Goal: Transaction & Acquisition: Register for event/course

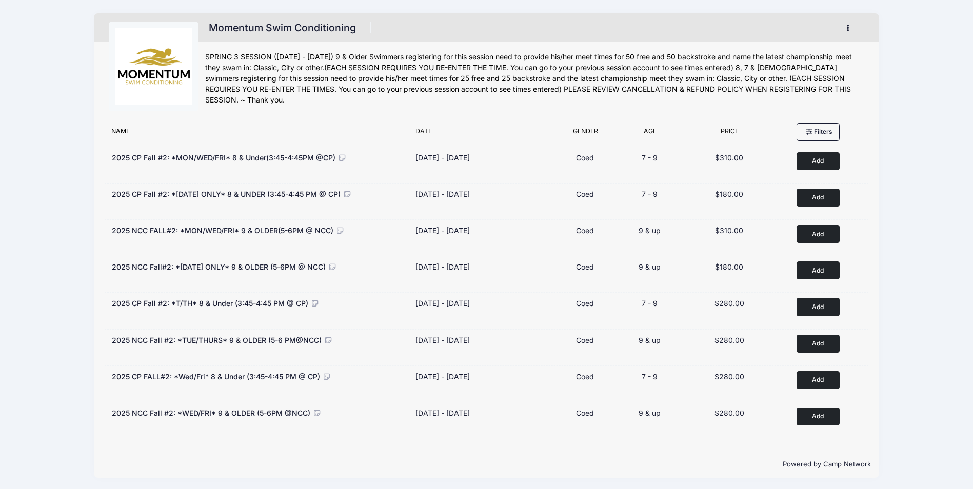
click at [845, 28] on button "button" at bounding box center [850, 28] width 28 height 18
click at [796, 54] on link "My Account" at bounding box center [800, 53] width 118 height 19
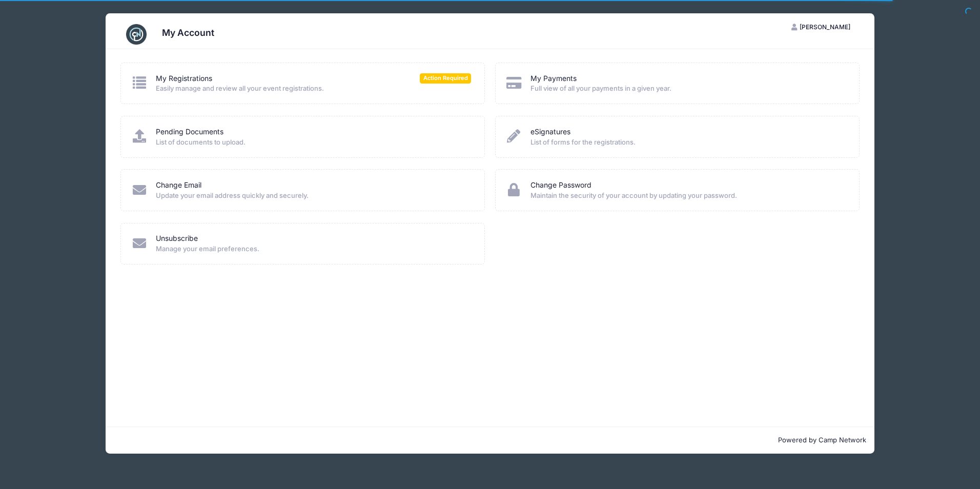
click at [250, 88] on span "Easily manage and review all your event registrations." at bounding box center [313, 89] width 315 height 10
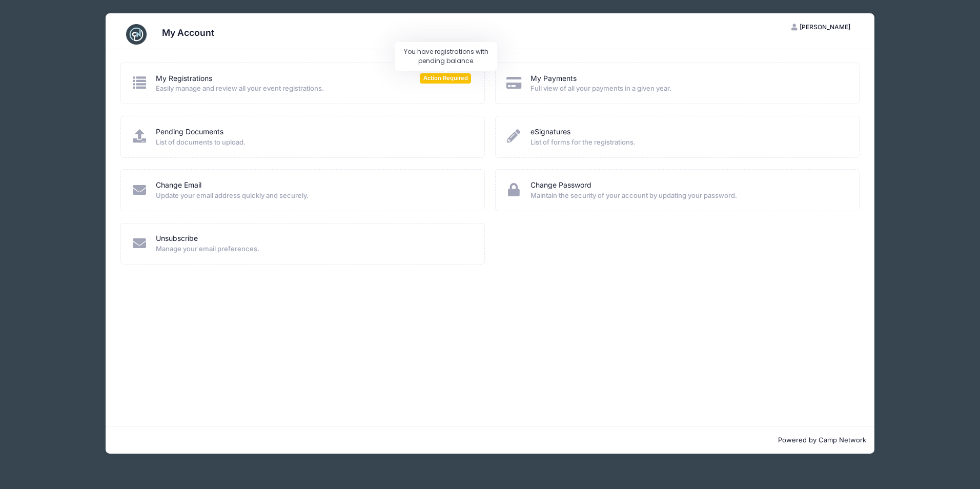
click at [430, 83] on span "Action Required" at bounding box center [445, 78] width 51 height 10
click at [434, 81] on span "Action Required" at bounding box center [445, 78] width 51 height 10
click at [443, 59] on div "My Registrations Action Required Easily manage and review all your event regist…" at bounding box center [490, 237] width 769 height 377
click at [234, 88] on span "Easily manage and review all your event registrations." at bounding box center [313, 89] width 315 height 10
click at [145, 84] on icon at bounding box center [139, 82] width 17 height 13
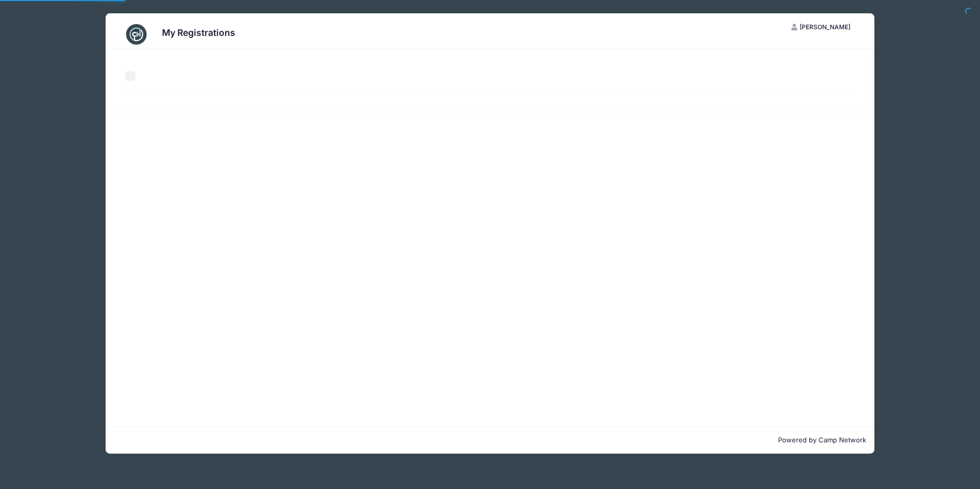
select select "50"
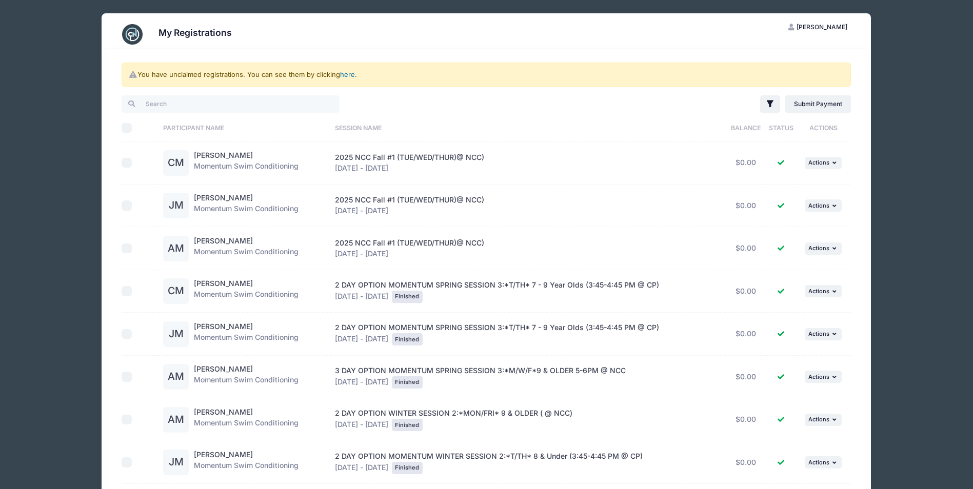
click at [350, 76] on link "here" at bounding box center [347, 74] width 15 height 8
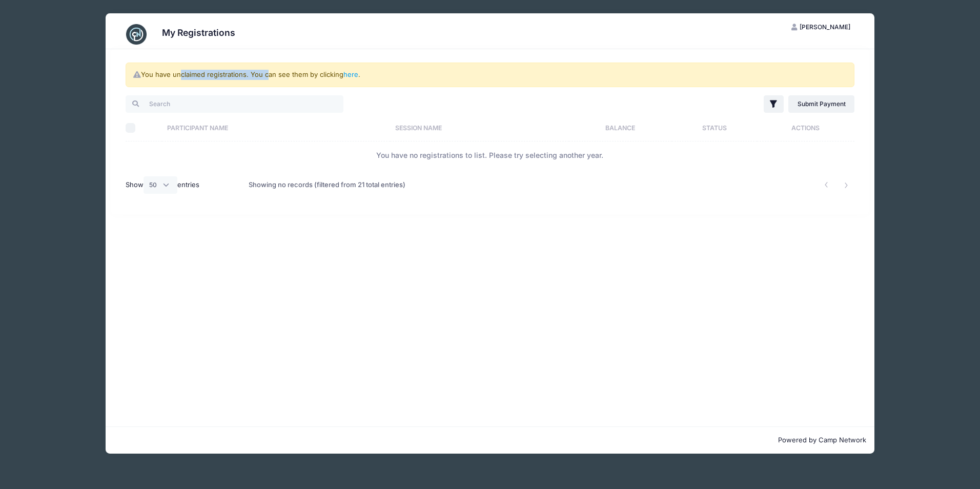
drag, startPoint x: 177, startPoint y: 75, endPoint x: 265, endPoint y: 75, distance: 88.2
click at [265, 75] on div "You have unclaimed registrations. You can see them by clicking here ." at bounding box center [490, 75] width 729 height 25
drag, startPoint x: 265, startPoint y: 75, endPoint x: 354, endPoint y: 74, distance: 89.2
click at [354, 74] on link "here" at bounding box center [351, 74] width 15 height 8
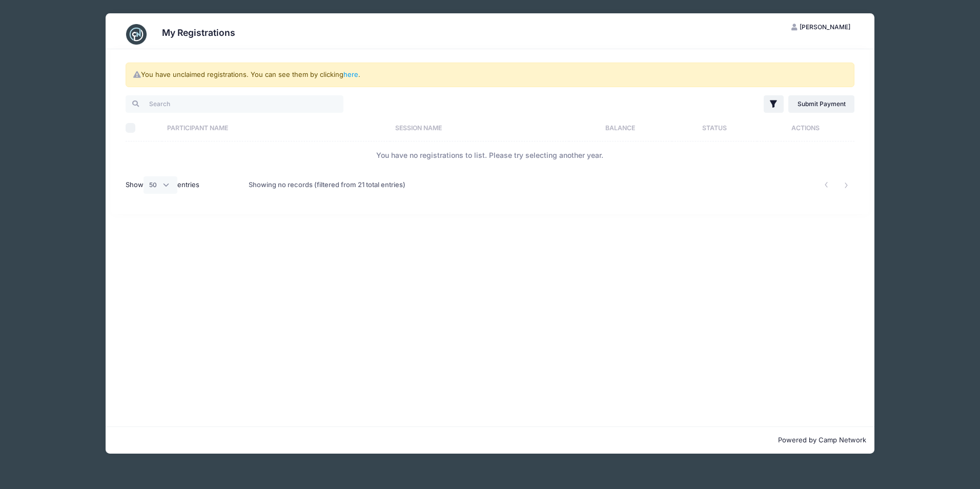
drag, startPoint x: 241, startPoint y: 33, endPoint x: 286, endPoint y: 33, distance: 45.1
click at [241, 33] on div "My Registrations" at bounding box center [489, 34] width 739 height 29
click at [826, 33] on button "NM Natalia Meils" at bounding box center [821, 26] width 77 height 17
click at [781, 51] on link "My Account" at bounding box center [795, 52] width 118 height 19
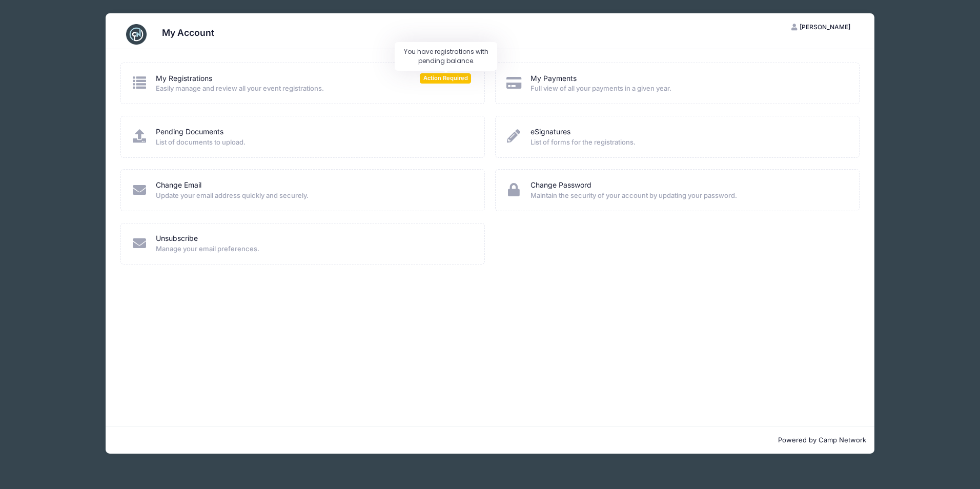
click at [437, 79] on span "Action Required" at bounding box center [445, 78] width 51 height 10
click at [187, 79] on link "My Registrations" at bounding box center [184, 78] width 56 height 11
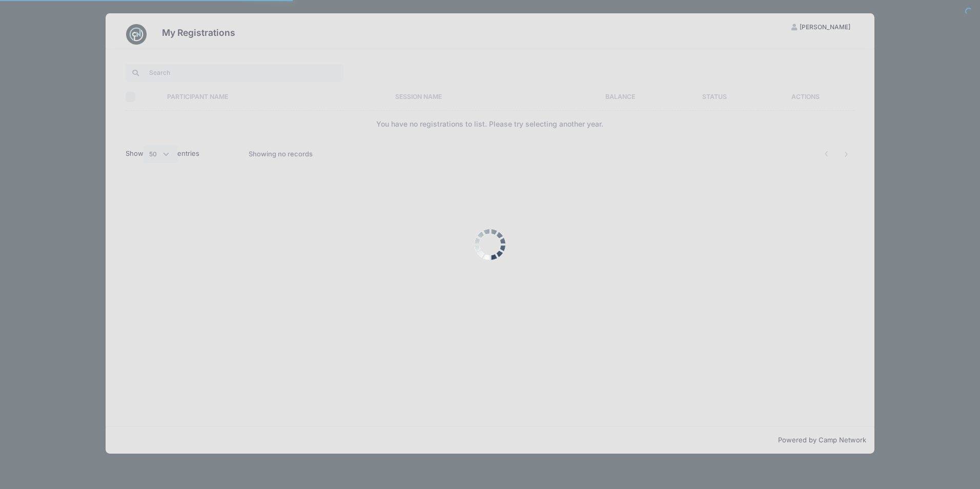
select select "50"
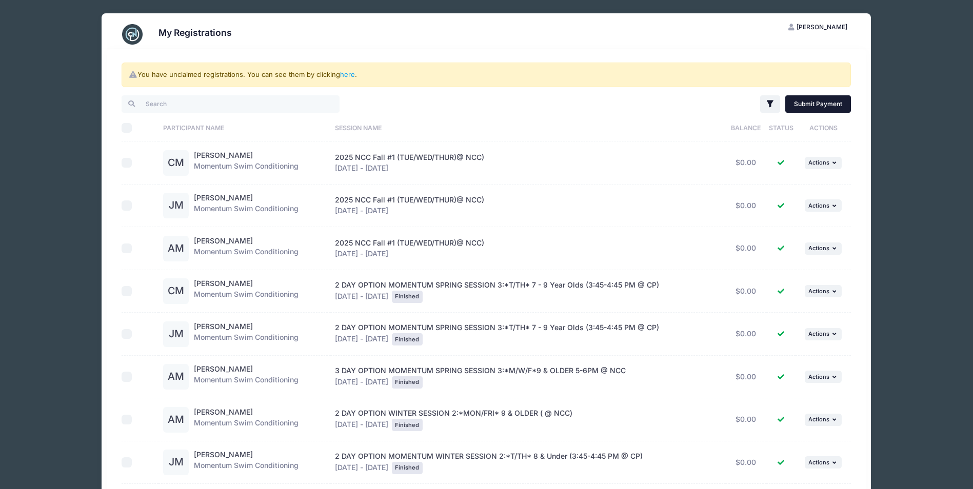
click at [815, 108] on link "Submit Payment" at bounding box center [818, 103] width 66 height 17
checkbox input "true"
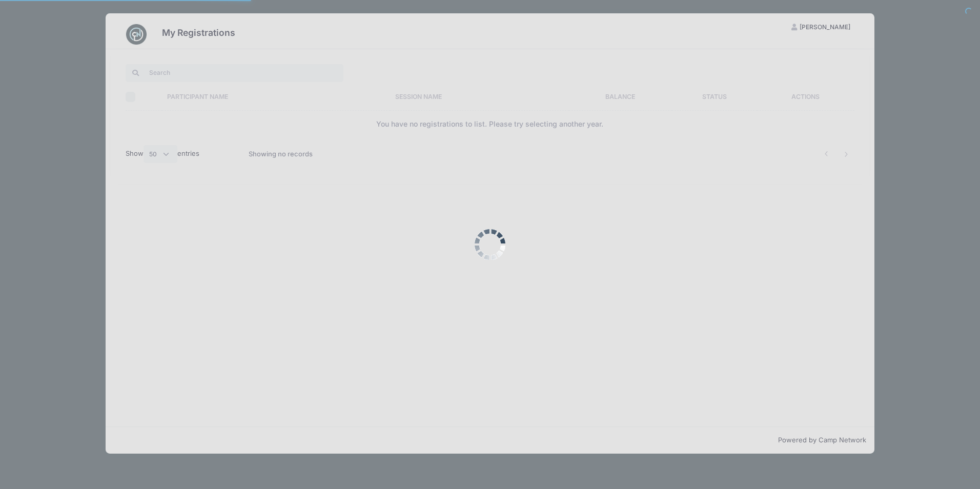
select select "50"
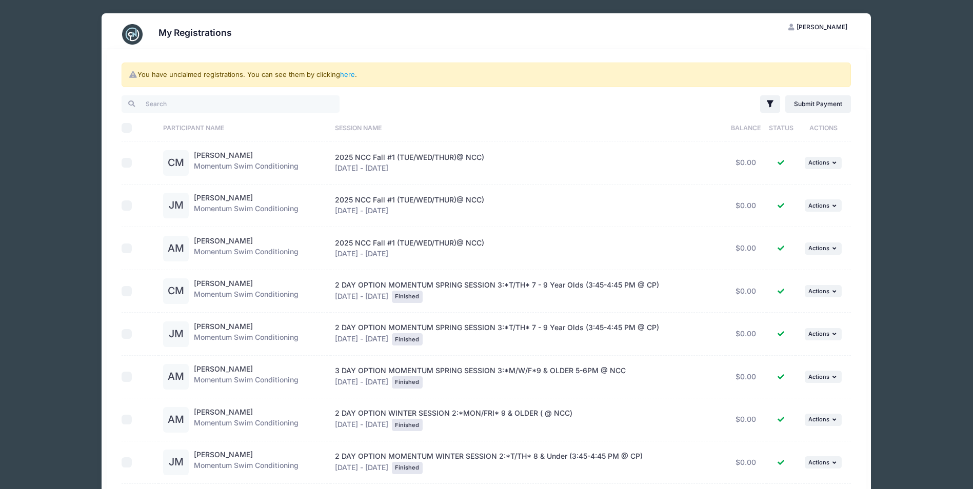
click at [57, 58] on div "My Registrations NM Natalia Meils My Account Logout You have unclaimed registra…" at bounding box center [486, 371] width 923 height 742
click at [821, 24] on span "Natalia Meils" at bounding box center [821, 27] width 51 height 8
click at [69, 108] on div "My Registrations NM Natalia Meils My Account Logout You have unclaimed registra…" at bounding box center [486, 371] width 923 height 742
click at [68, 103] on div "My Registrations NM Natalia Meils My Account Logout You have unclaimed registra…" at bounding box center [486, 371] width 923 height 742
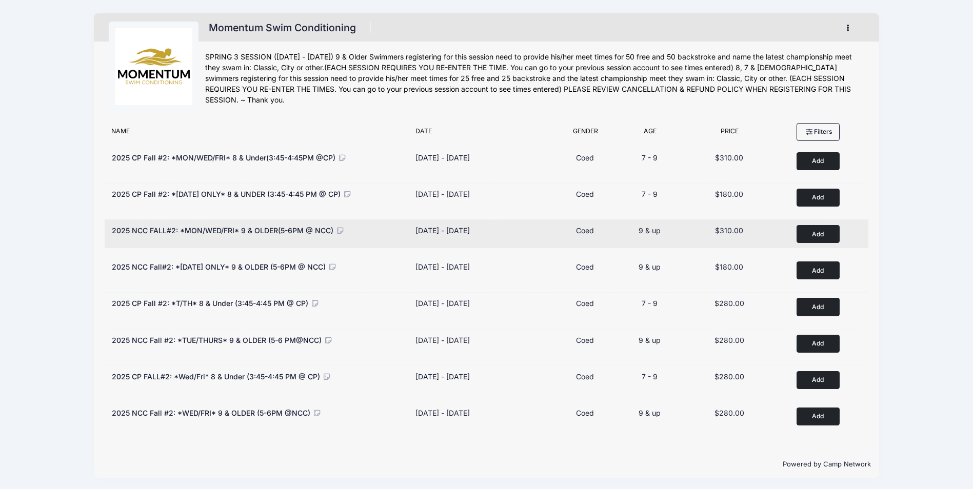
click at [826, 233] on button "Add to Cart" at bounding box center [817, 234] width 43 height 18
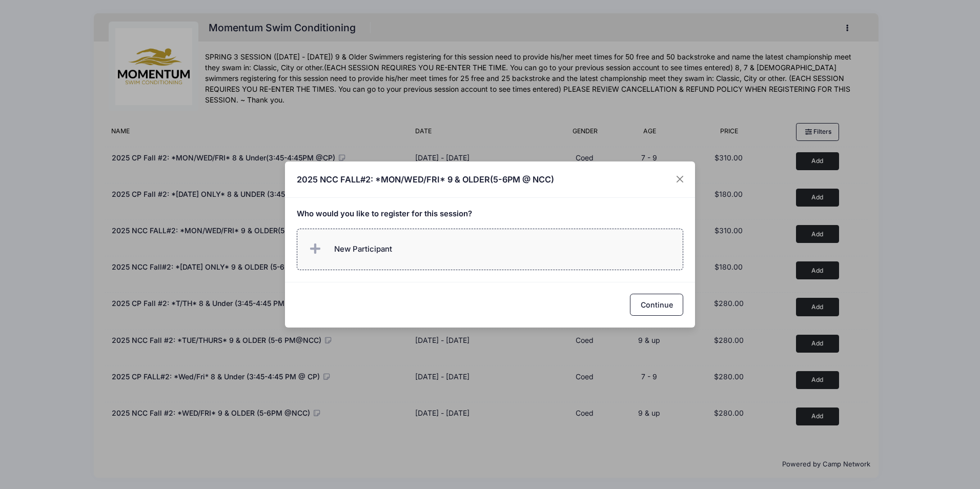
click at [425, 248] on label "New Participant" at bounding box center [490, 250] width 387 height 42
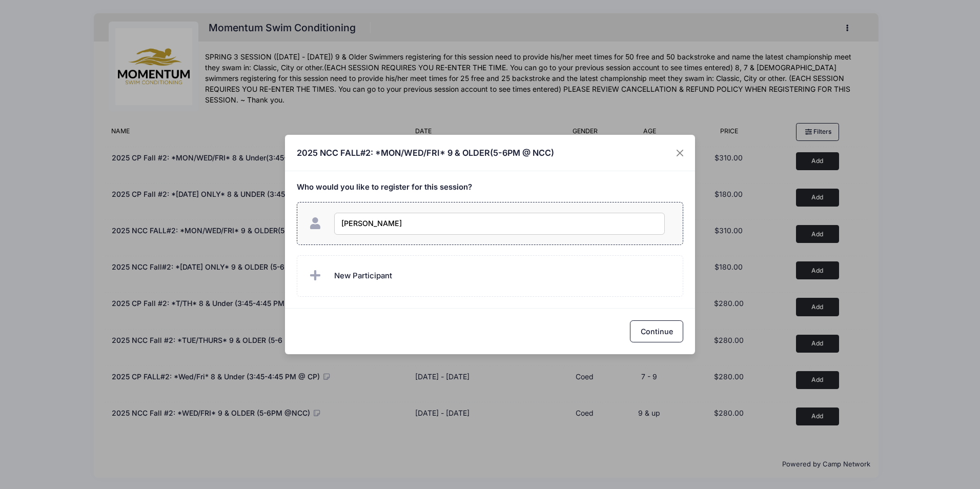
type input "[PERSON_NAME]"
checkbox input "true"
click at [479, 280] on label "New Participant" at bounding box center [490, 276] width 387 height 42
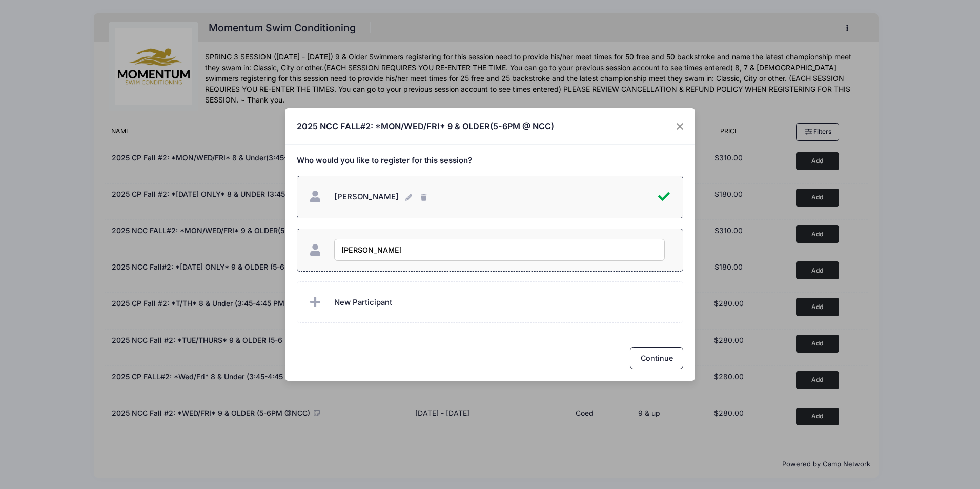
type input "[PERSON_NAME]"
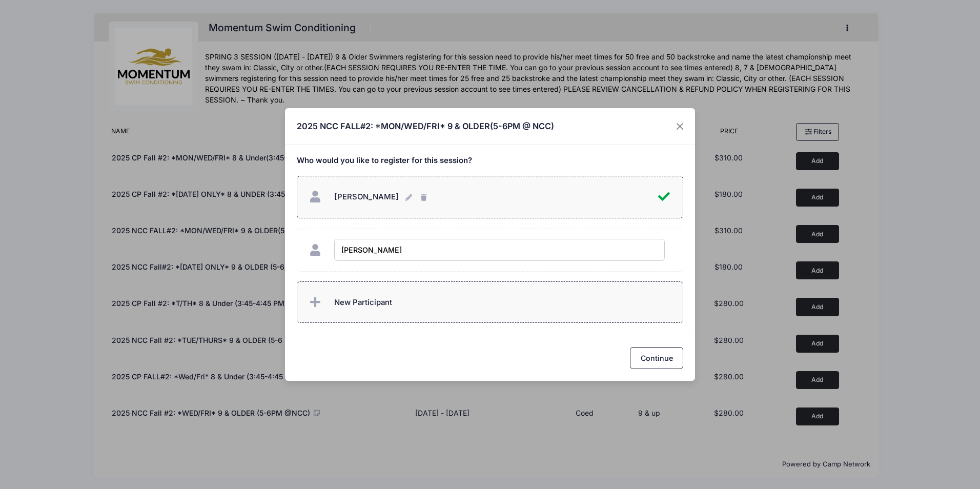
checkbox input "true"
click at [381, 305] on span "New Participant" at bounding box center [363, 302] width 58 height 11
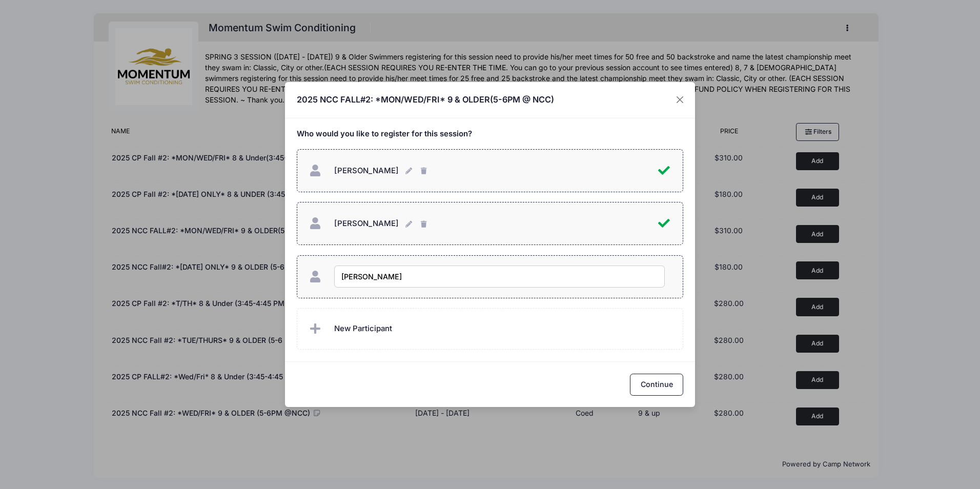
type input "[PERSON_NAME]"
checkbox input "true"
click at [651, 386] on button "Continue" at bounding box center [656, 385] width 53 height 22
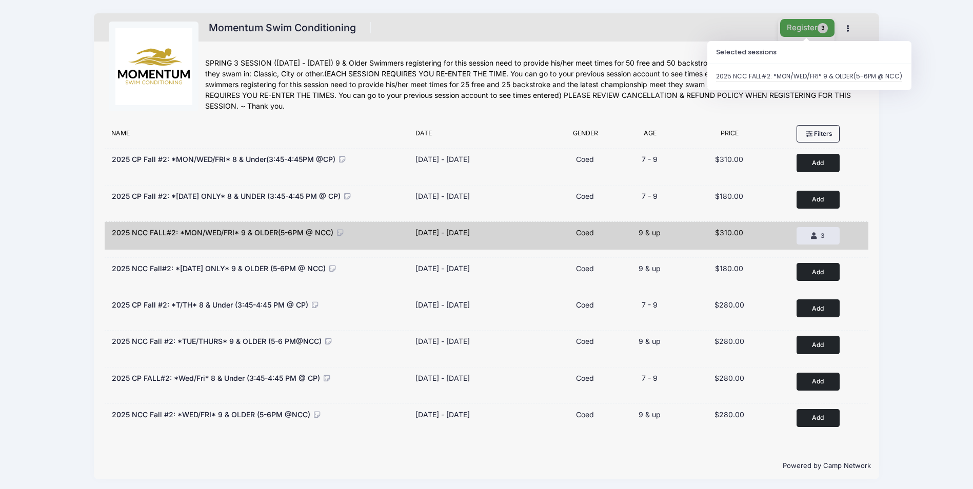
click at [794, 29] on button "Register 3" at bounding box center [807, 28] width 54 height 18
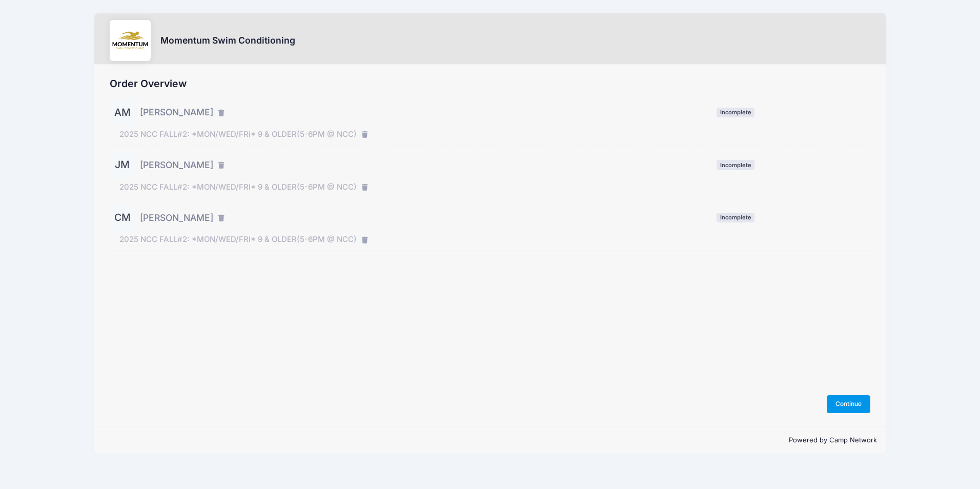
click at [845, 403] on button "Continue" at bounding box center [849, 403] width 44 height 17
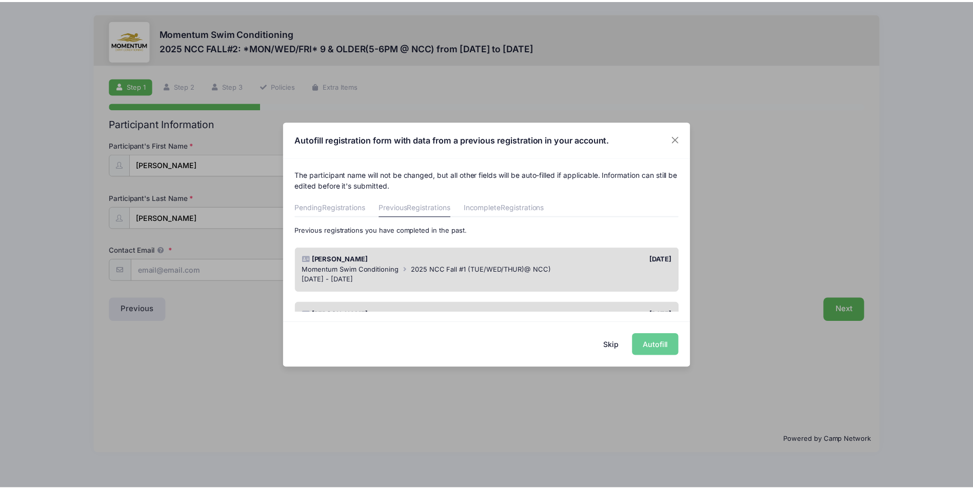
scroll to position [103, 0]
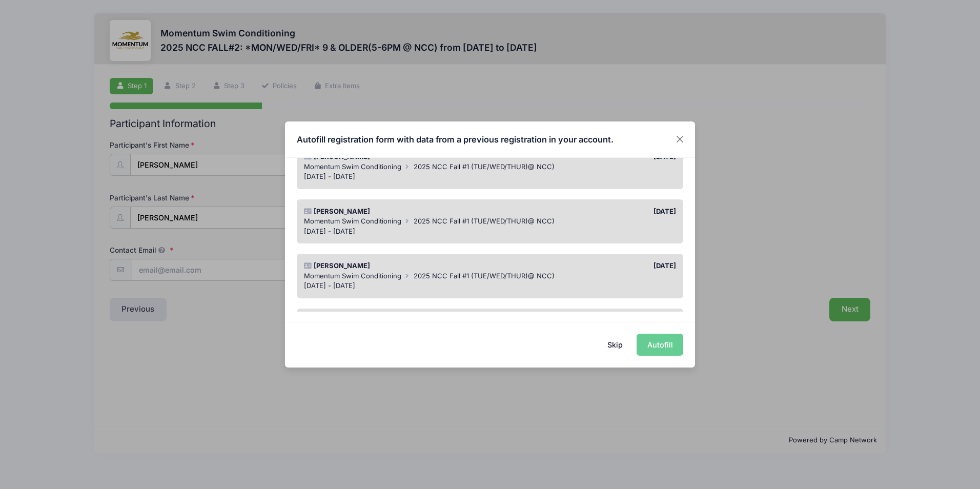
click at [463, 280] on div "Momentum Swim Conditioning 2025 NCC Fall #1 (TUE/WED/THUR)@ NCC)" at bounding box center [490, 276] width 373 height 10
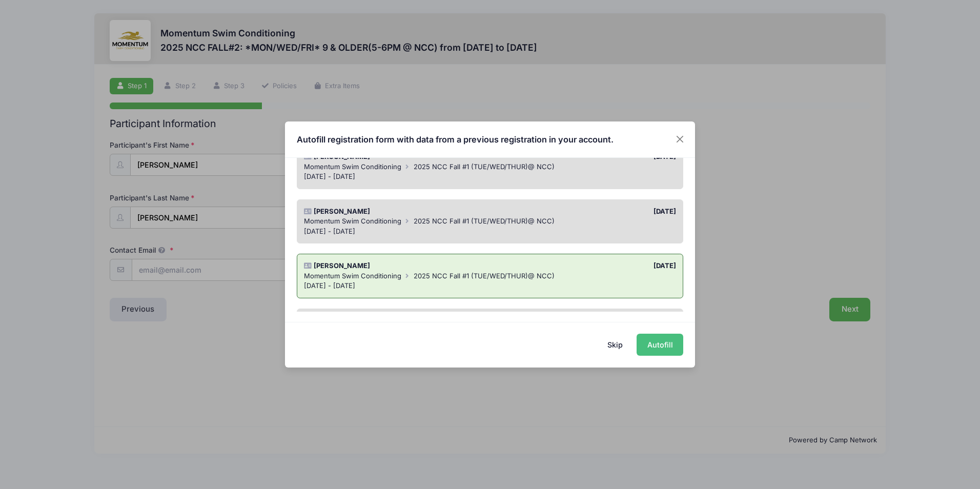
click at [649, 344] on button "Autofill" at bounding box center [660, 345] width 47 height 22
type input "[EMAIL_ADDRESS][DOMAIN_NAME]"
type input "[PERSON_NAME]"
type input "6308772846"
type input "[EMAIL_ADDRESS][DOMAIN_NAME]"
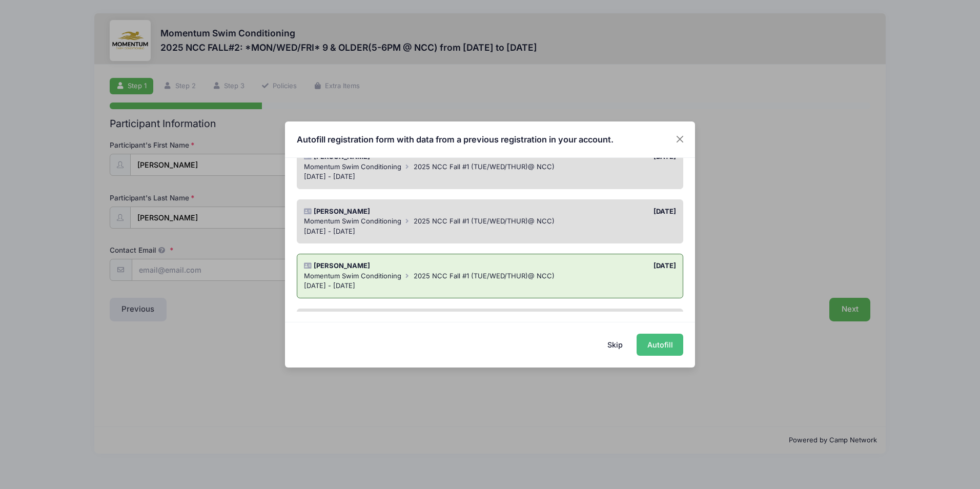
type input "[PERSON_NAME]"
type input "6308772846"
type input "[EMAIL_ADDRESS][DOMAIN_NAME]"
type input "[PERSON_NAME]"
type input "8153838004"
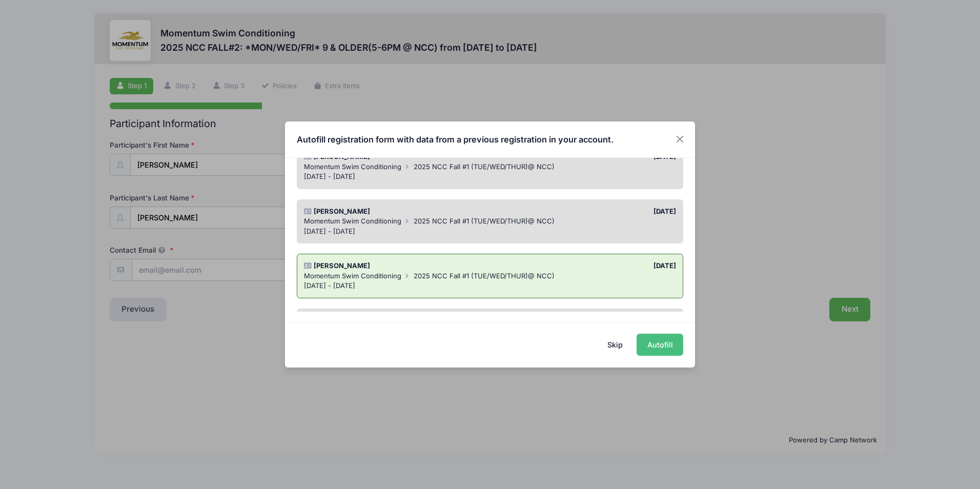
type input "[PERSON_NAME][EMAIL_ADDRESS][DOMAIN_NAME]"
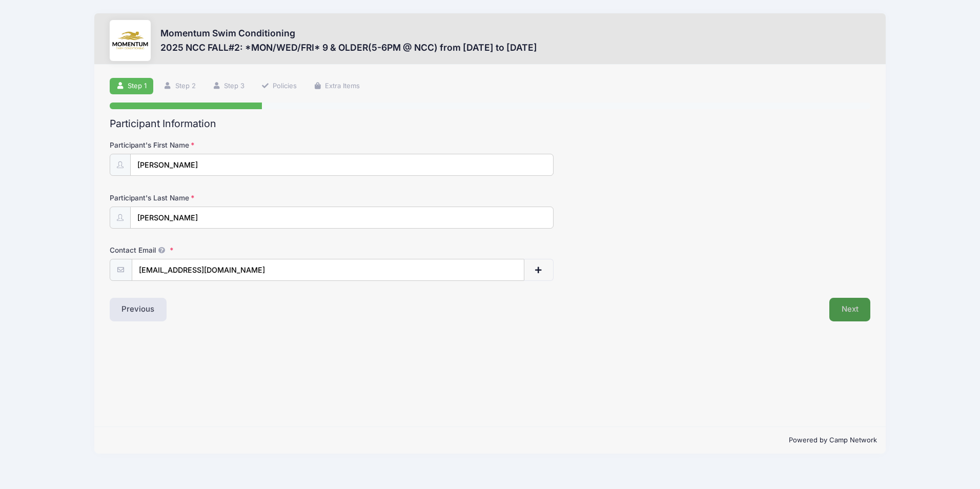
click at [846, 307] on button "Next" at bounding box center [851, 310] width 42 height 24
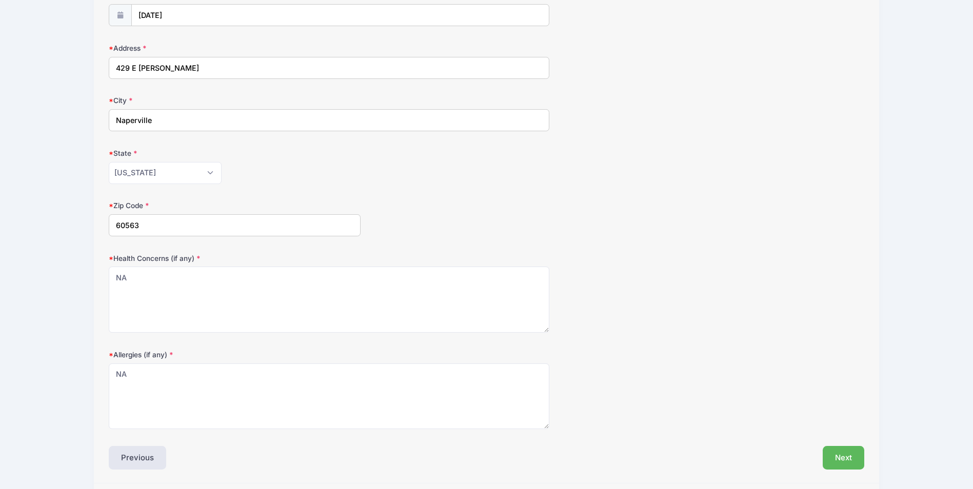
scroll to position [184, 0]
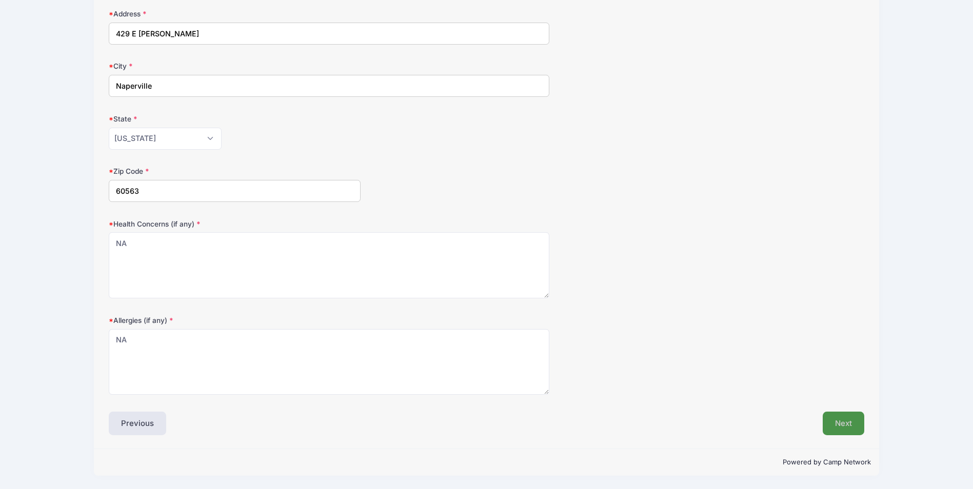
click at [839, 423] on button "Next" at bounding box center [843, 424] width 42 height 24
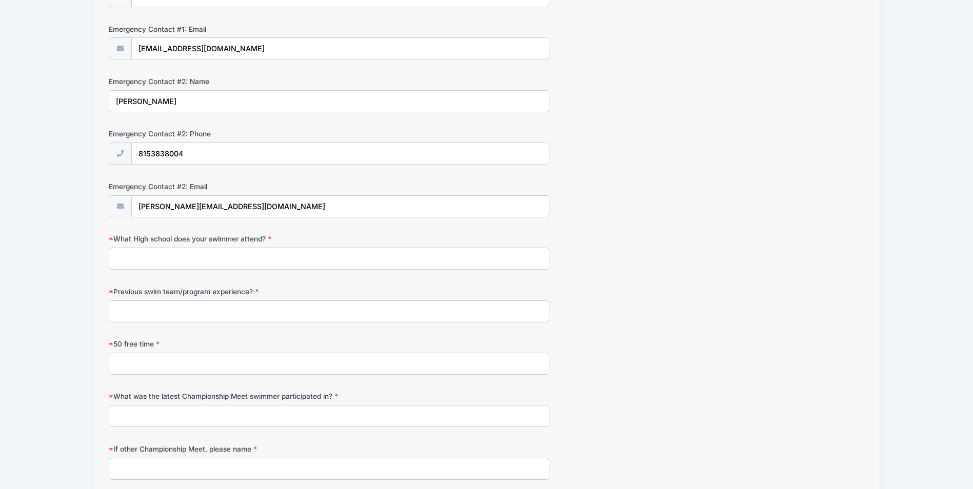
scroll to position [464, 0]
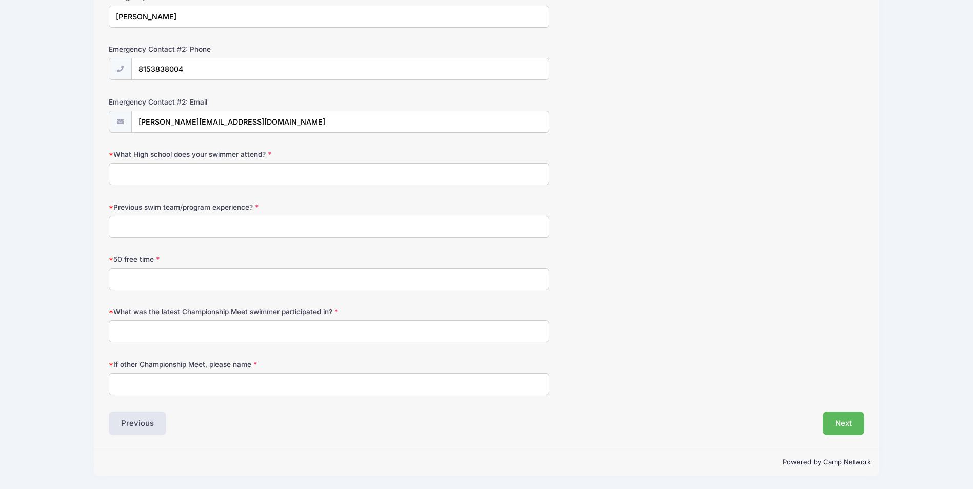
drag, startPoint x: 150, startPoint y: 160, endPoint x: 156, endPoint y: 173, distance: 13.5
click at [151, 160] on div "What High school does your swimmer attend?" at bounding box center [486, 167] width 755 height 36
click at [157, 177] on input "What High school does your swimmer attend?" at bounding box center [329, 174] width 440 height 22
type input "[GEOGRAPHIC_DATA][DEMOGRAPHIC_DATA]"
click at [169, 223] on input "Previous swim team/program experience?" at bounding box center [329, 227] width 440 height 22
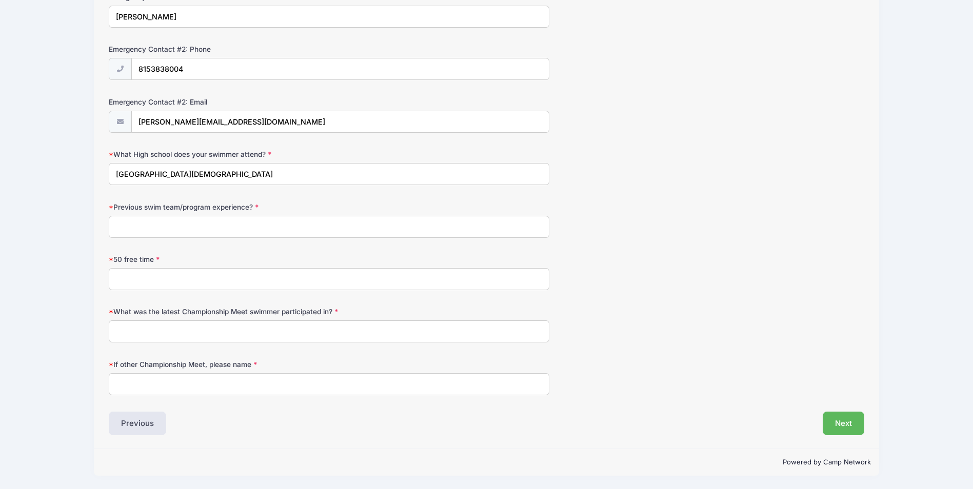
type input "Mudrats Swim Team"
click at [178, 278] on input "50 free time" at bounding box center [329, 279] width 440 height 22
type input "NA"
click at [186, 332] on input "What was the latest Championship Meet swimmer participated in?" at bounding box center [329, 331] width 440 height 22
type input "NA"
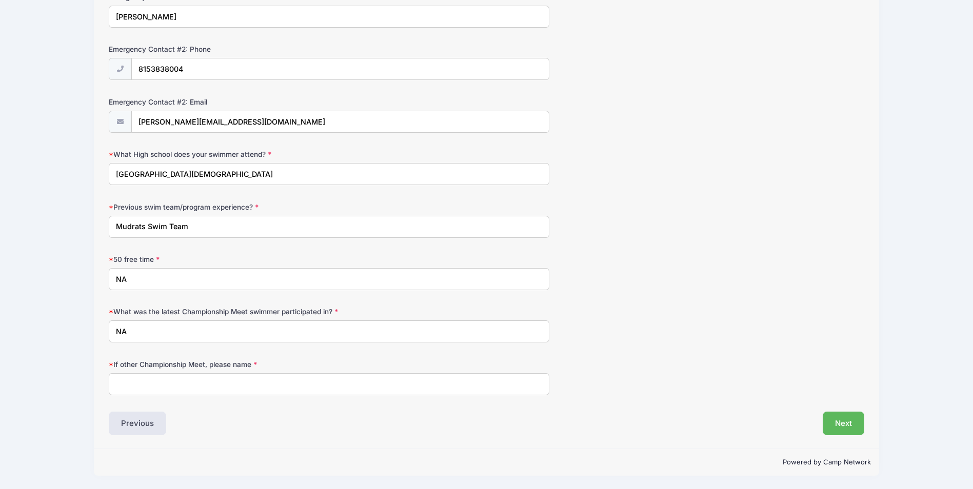
click at [190, 384] on input "If other Championship Meet, please name" at bounding box center [329, 384] width 440 height 22
type input "NA"
click at [838, 427] on button "Next" at bounding box center [843, 424] width 42 height 24
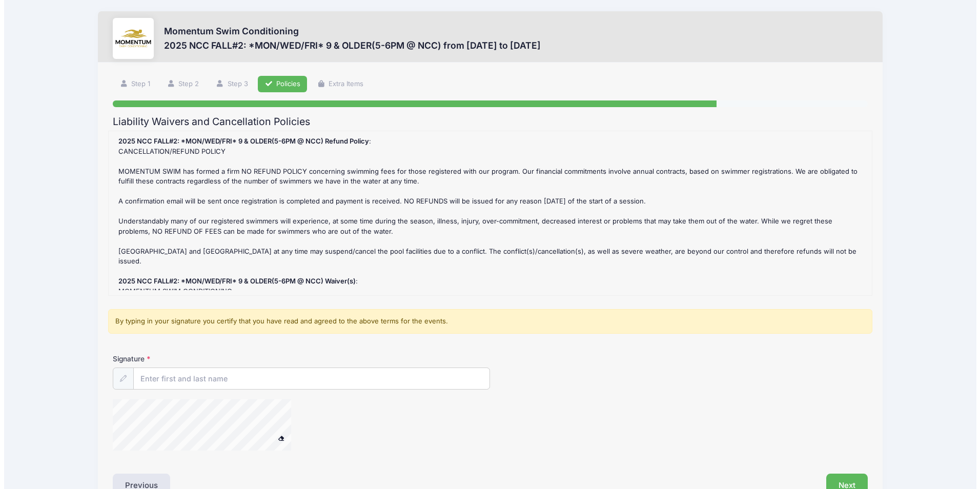
scroll to position [0, 0]
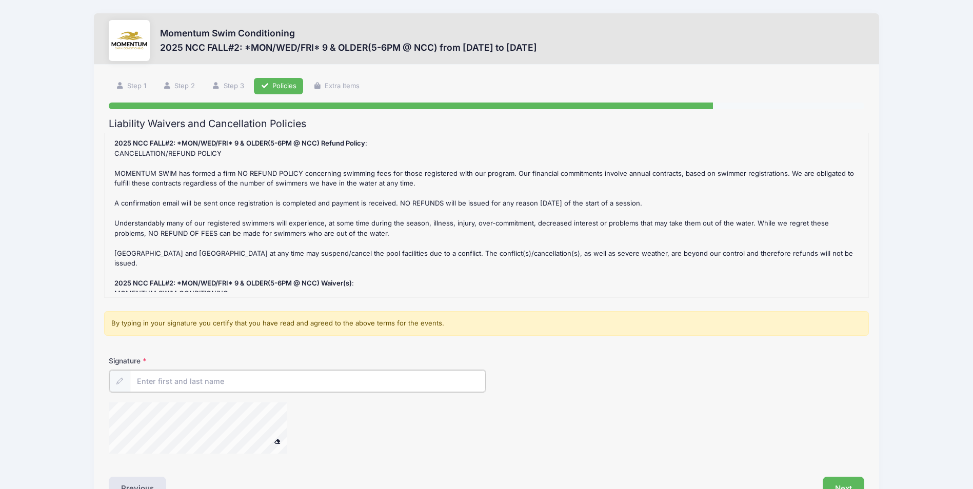
click at [295, 389] on input "Signature" at bounding box center [308, 381] width 356 height 22
type input "Natalia Meils"
click at [847, 484] on button "Next" at bounding box center [843, 488] width 42 height 24
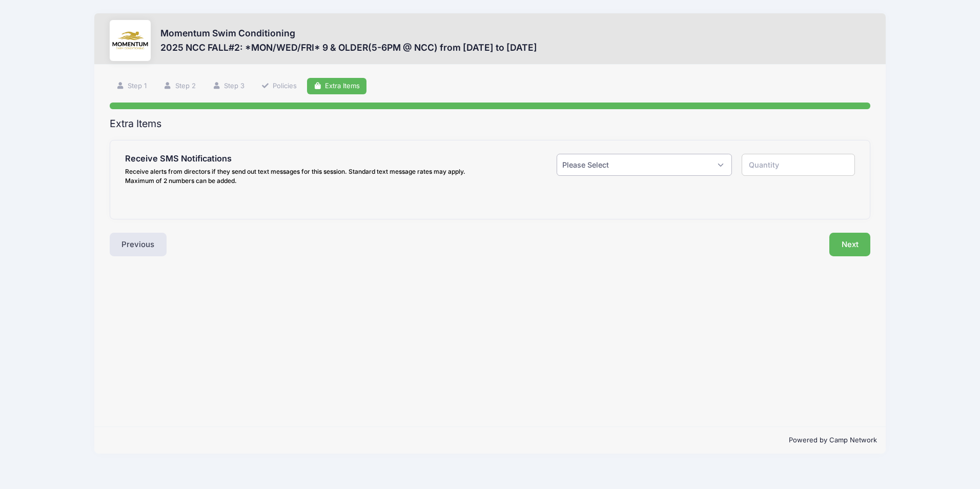
click at [668, 164] on select "Please Select Yes ($0.00) No" at bounding box center [644, 165] width 175 height 22
select select "1"
click at [557, 154] on select "Please Select Yes ($0.00) No" at bounding box center [644, 165] width 175 height 22
type input "1"
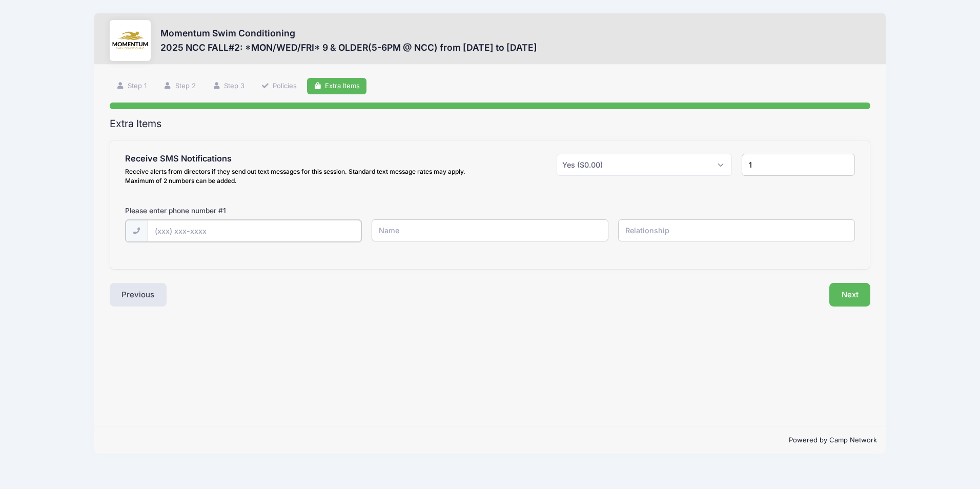
click at [177, 228] on input "text" at bounding box center [255, 231] width 214 height 22
type input "(630) 877-2846"
click at [409, 224] on input "text" at bounding box center [490, 230] width 237 height 22
type input "Natalia Meils"
type input "mother"
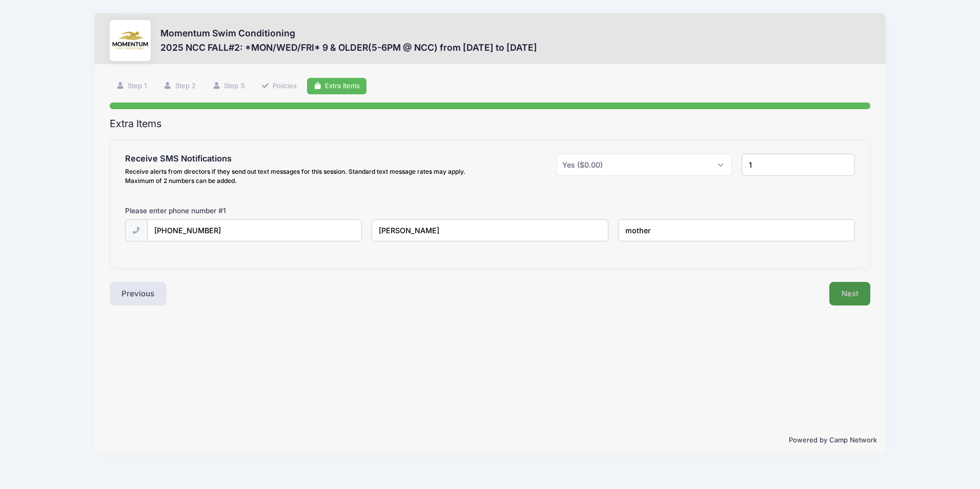
click at [862, 298] on button "Next" at bounding box center [851, 294] width 42 height 24
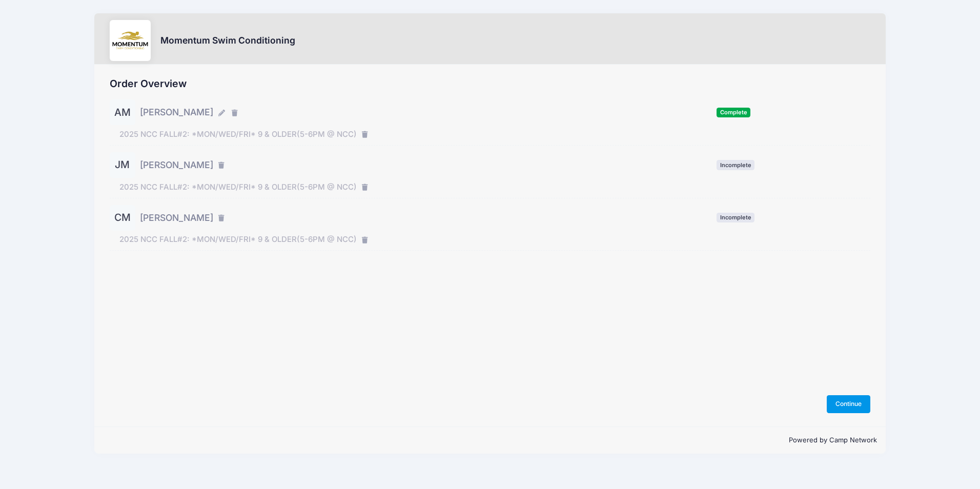
click at [842, 403] on button "Continue" at bounding box center [849, 403] width 44 height 17
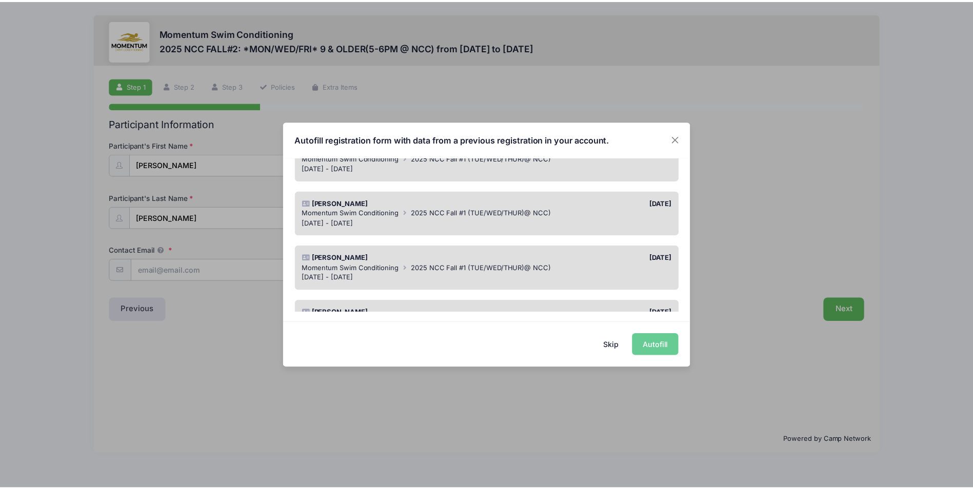
scroll to position [51, 0]
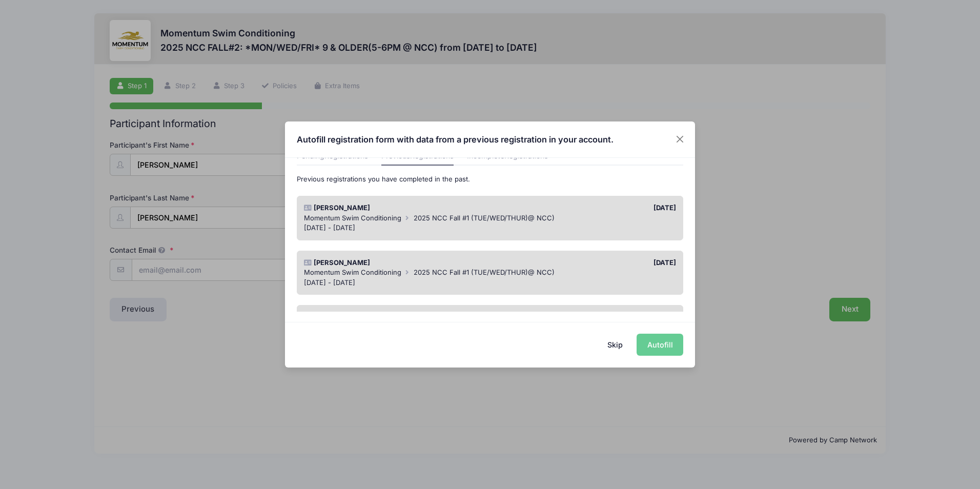
click at [398, 273] on span "Momentum Swim Conditioning" at bounding box center [352, 272] width 97 height 8
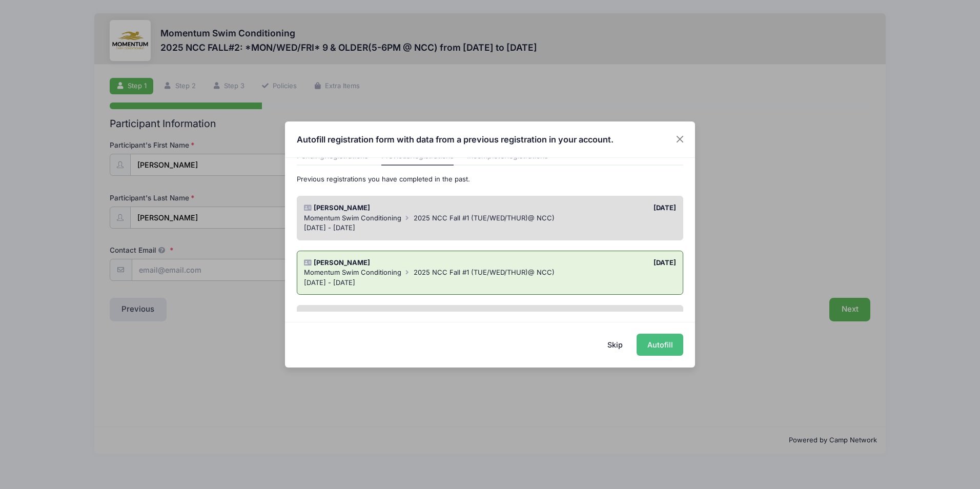
click at [648, 341] on button "Autofill" at bounding box center [660, 345] width 47 height 22
type input "[EMAIL_ADDRESS][DOMAIN_NAME]"
type input "[DATE]"
type input "429 E [PERSON_NAME]"
type input "Naperville"
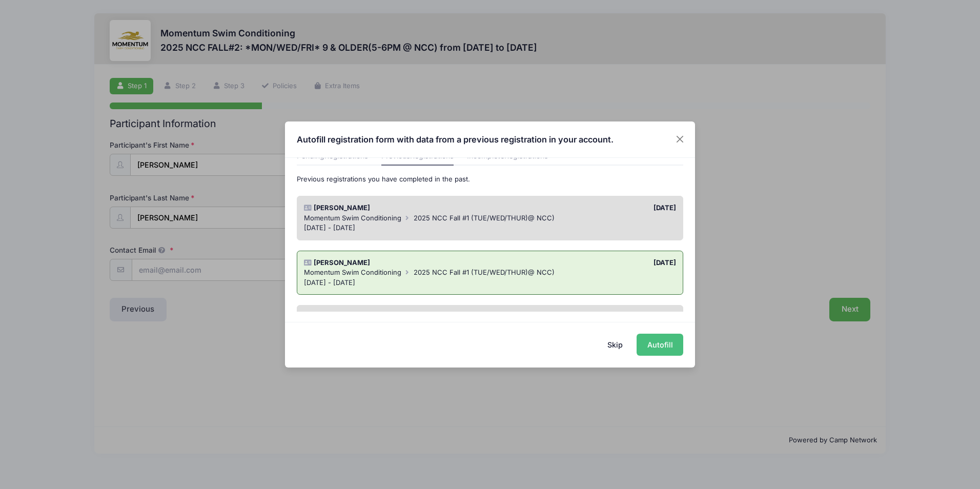
select select "IL"
type input "60563"
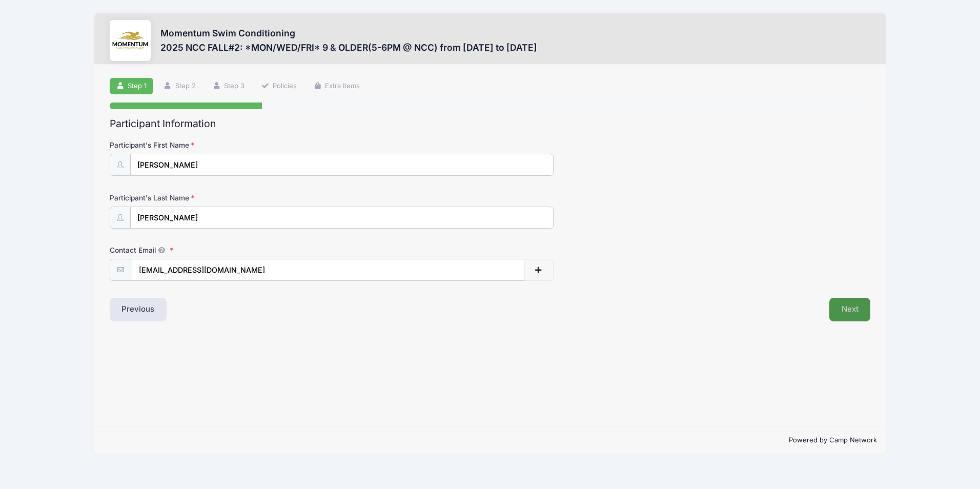
click at [839, 314] on button "Next" at bounding box center [851, 310] width 42 height 24
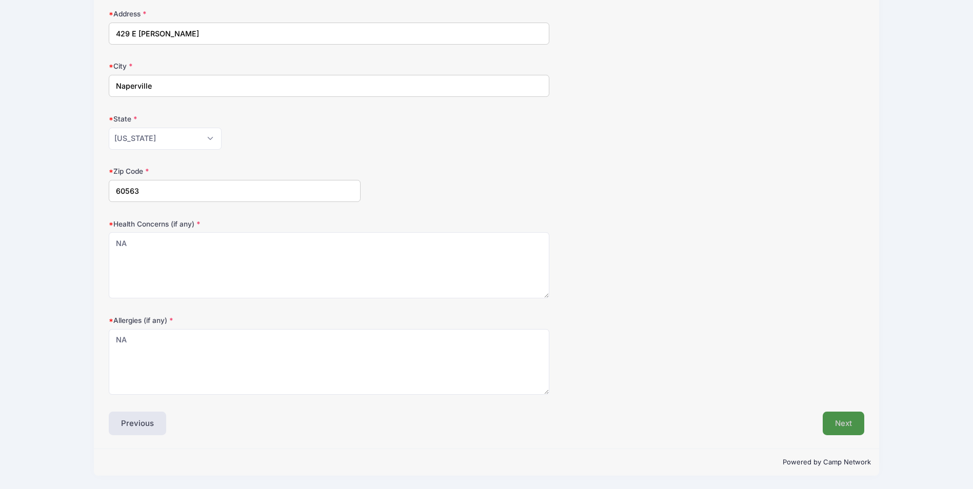
click at [852, 423] on button "Next" at bounding box center [843, 424] width 42 height 24
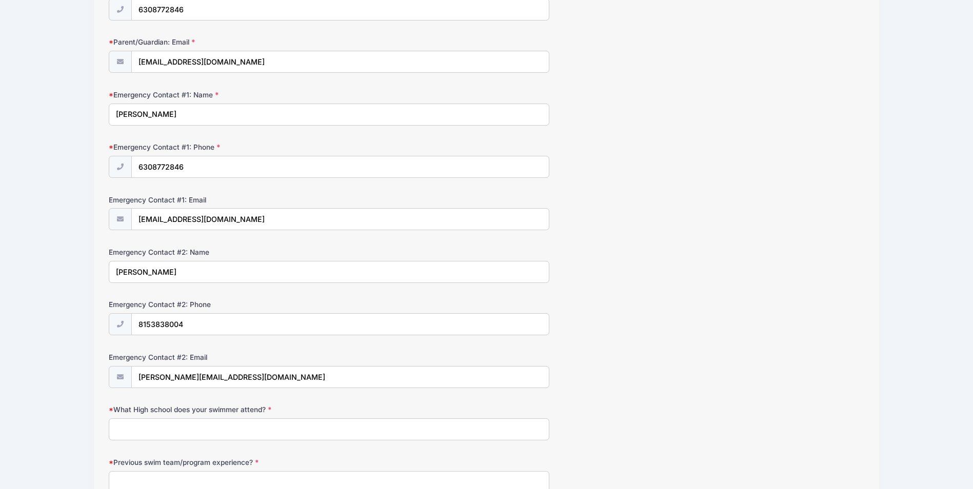
scroll to position [308, 0]
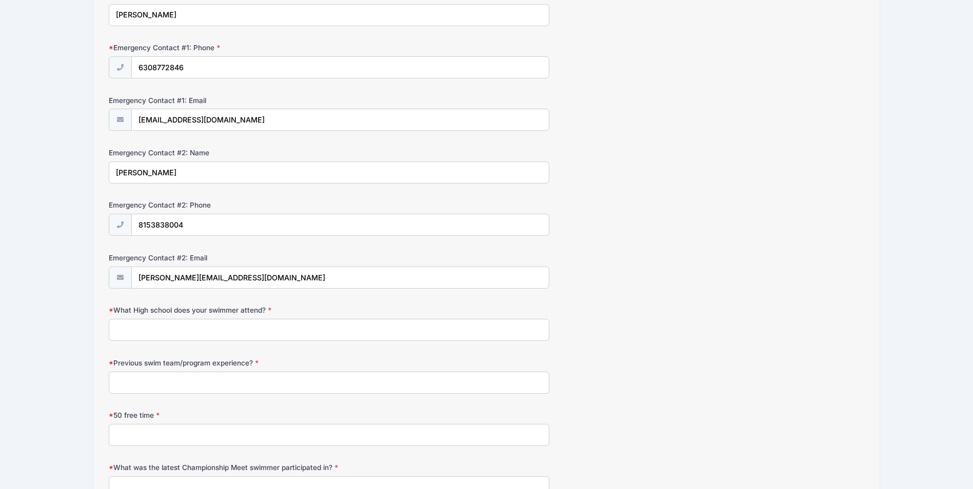
drag, startPoint x: 155, startPoint y: 326, endPoint x: 155, endPoint y: 333, distance: 7.2
click at [155, 326] on input "What High school does your swimmer attend?" at bounding box center [329, 330] width 440 height 22
type input "Naperville Christian Academy"
type input "Mudrats Swim Team"
type input "NA"
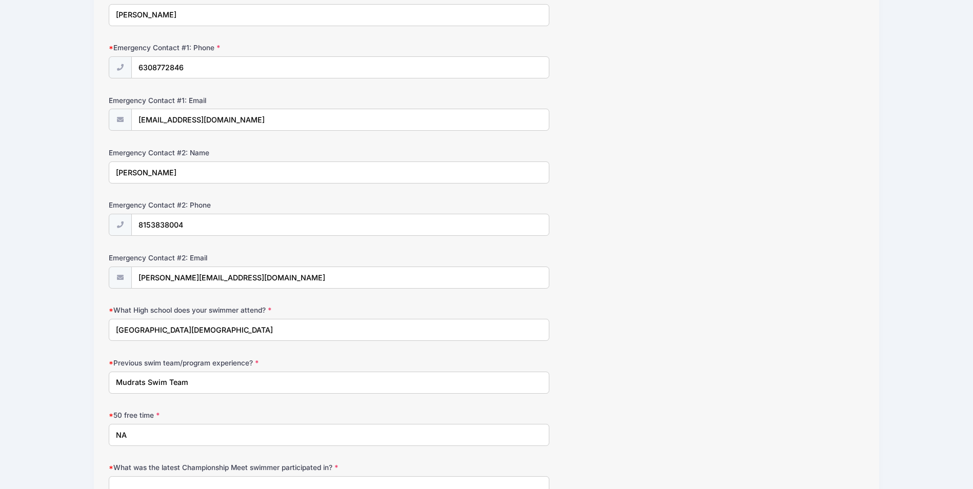
type input "NA"
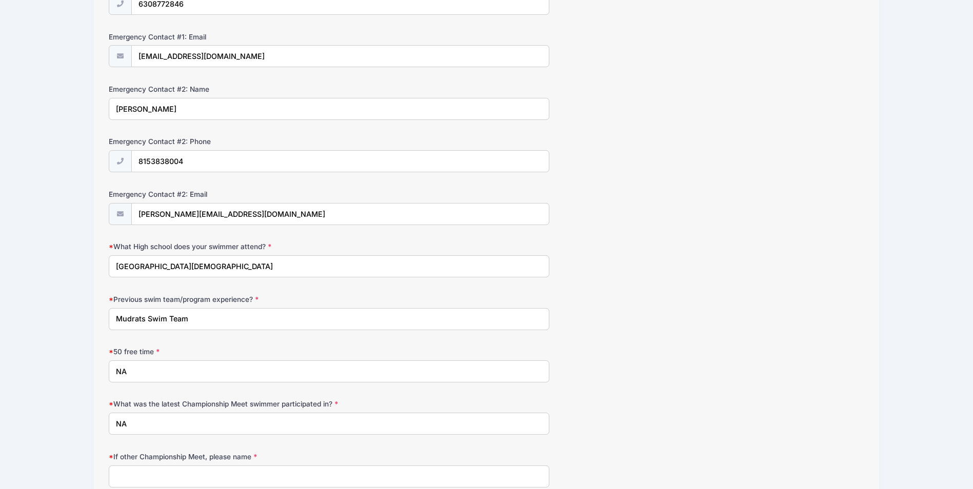
scroll to position [464, 0]
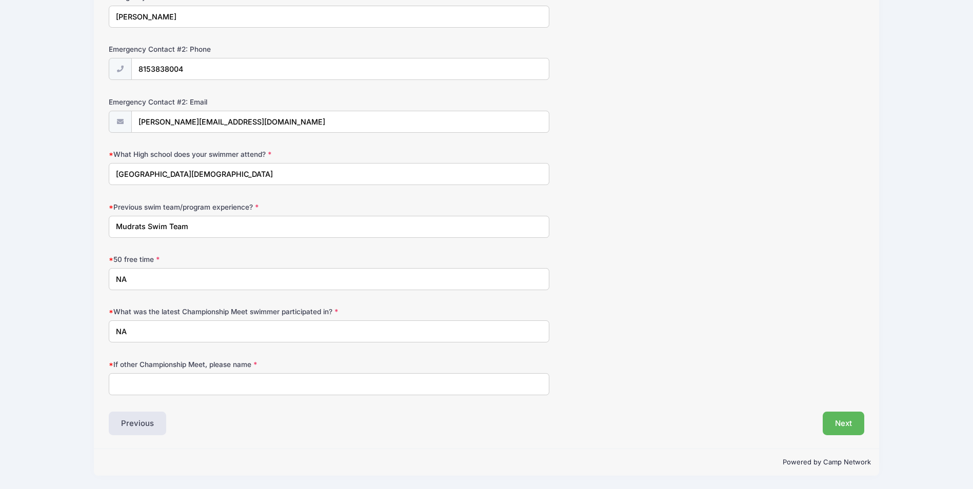
click at [254, 392] on input "If other Championship Meet, please name" at bounding box center [329, 384] width 440 height 22
type input "NA"
click at [847, 425] on button "Next" at bounding box center [843, 424] width 42 height 24
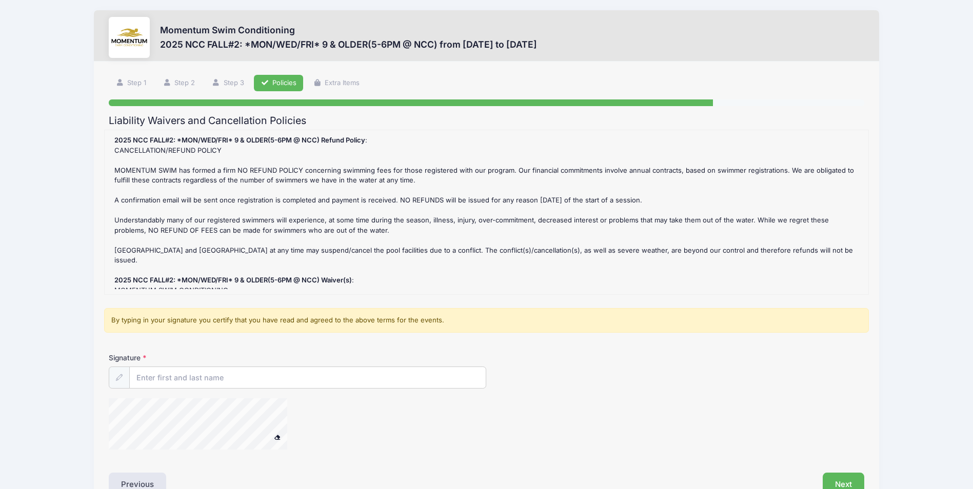
scroll to position [0, 0]
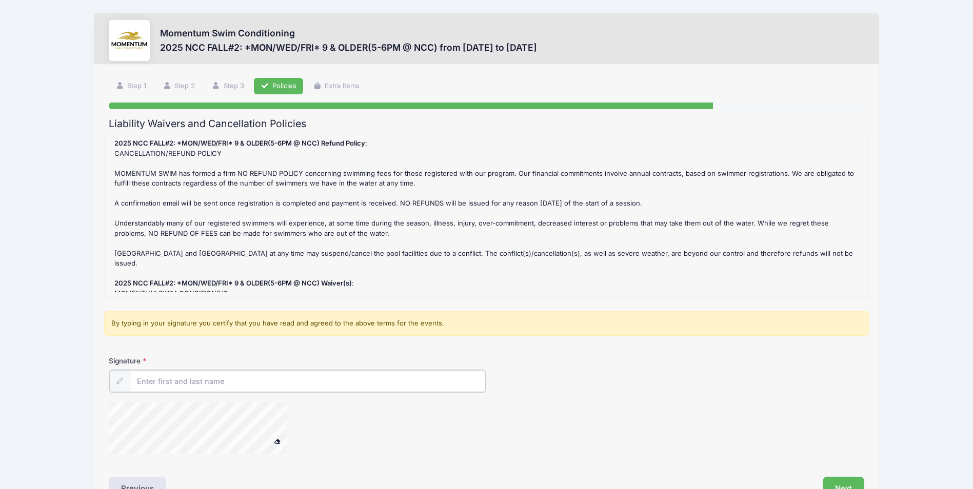
click at [374, 374] on input "Signature" at bounding box center [308, 381] width 356 height 22
type input "a"
type input "Natalia Meils"
click at [370, 419] on div at bounding box center [361, 428] width 504 height 54
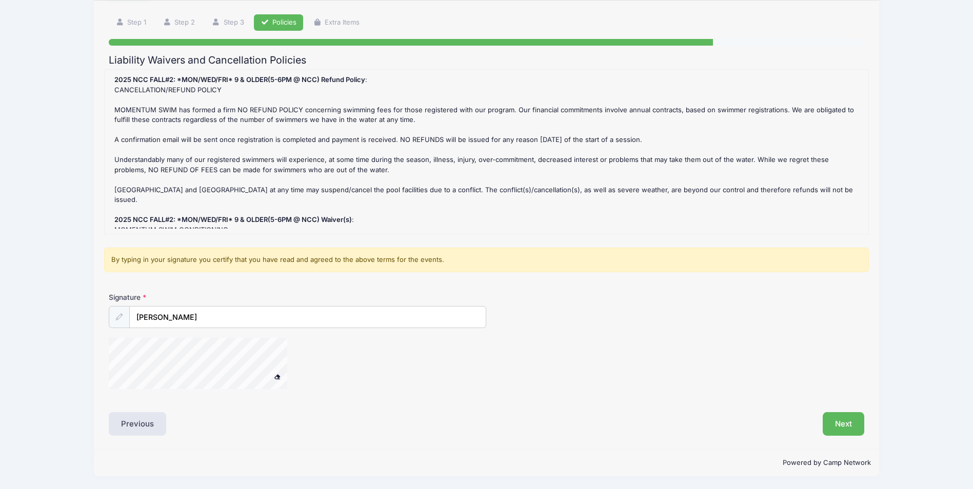
scroll to position [64, 0]
click at [834, 432] on button "Next" at bounding box center [843, 424] width 42 height 24
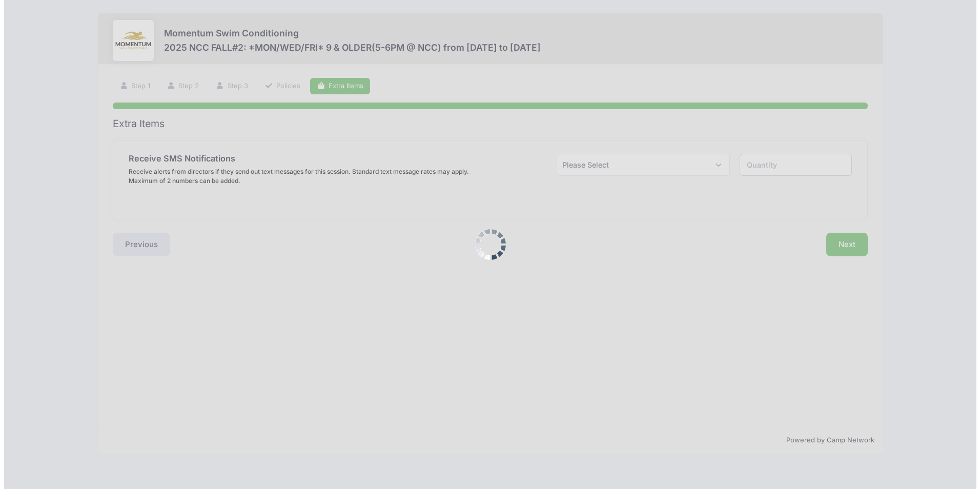
scroll to position [0, 0]
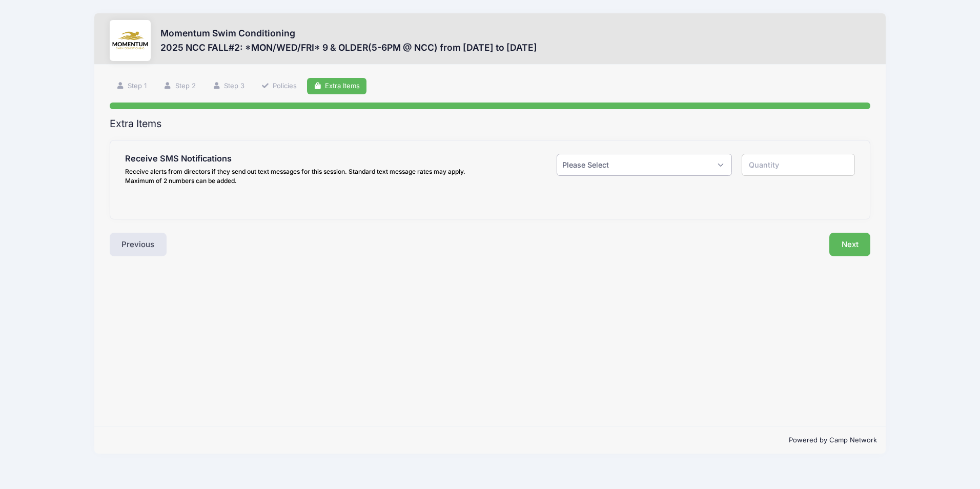
click at [620, 166] on select "Please Select Yes ($0.00) No" at bounding box center [644, 165] width 175 height 22
select select "1"
click at [557, 154] on select "Please Select Yes ($0.00) No" at bounding box center [644, 165] width 175 height 22
type input "1"
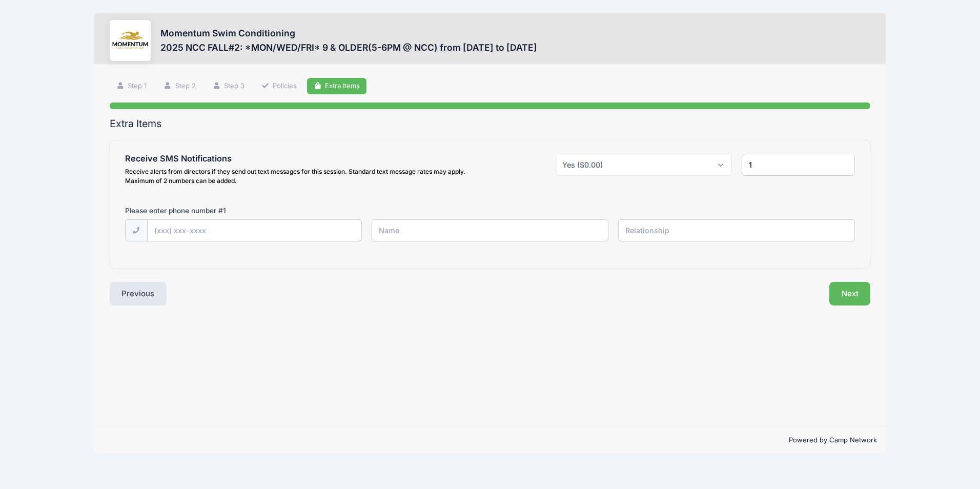
click at [782, 168] on input "1" at bounding box center [798, 165] width 113 height 22
click at [220, 229] on input "text" at bounding box center [255, 231] width 214 height 22
type input "(630) 877-2846"
click at [384, 230] on input "text" at bounding box center [490, 230] width 237 height 22
type input "Natalia Meils"
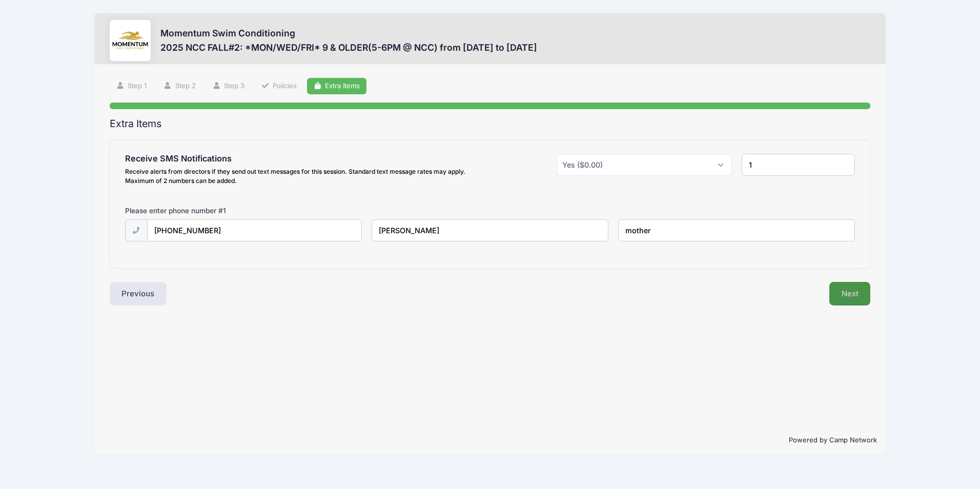
type input "mother"
click at [845, 283] on button "Next" at bounding box center [851, 294] width 42 height 24
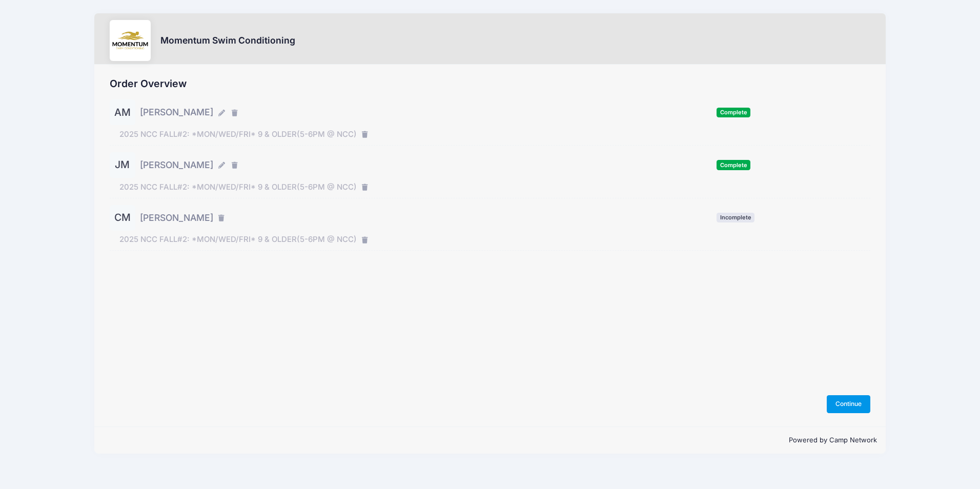
click at [841, 409] on button "Continue" at bounding box center [849, 403] width 44 height 17
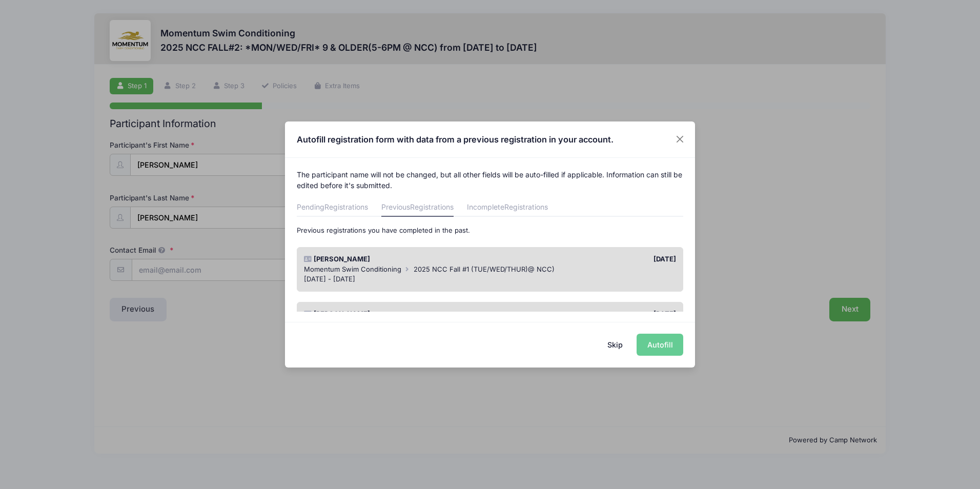
click at [654, 345] on div "Skip Autofill" at bounding box center [490, 345] width 410 height 46
click at [450, 270] on span "2025 NCC Fall #1 (TUE/WED/THUR)@ NCC)" at bounding box center [484, 269] width 141 height 8
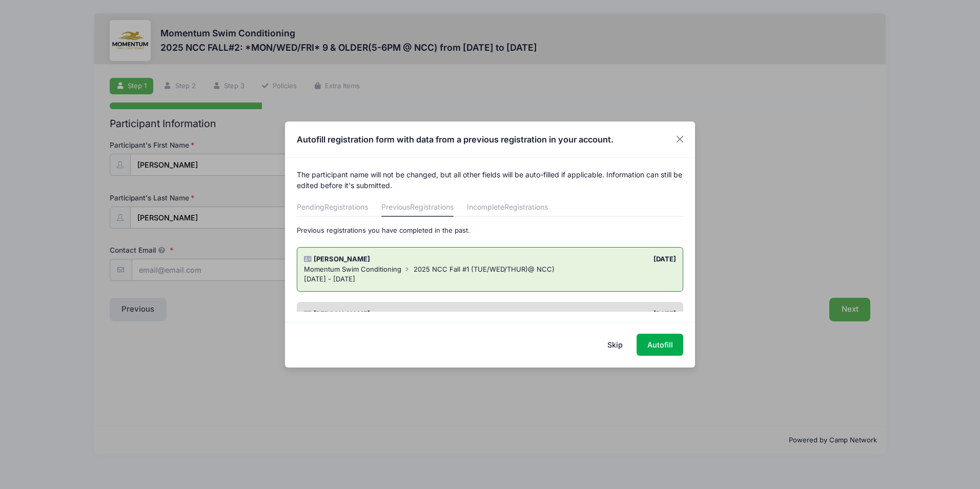
click at [662, 356] on div "Skip Autofill" at bounding box center [490, 345] width 410 height 46
click at [663, 345] on button "Autofill" at bounding box center [660, 345] width 47 height 22
type input "[EMAIL_ADDRESS][DOMAIN_NAME]"
type input "Natalia Meils"
type input "6308772846"
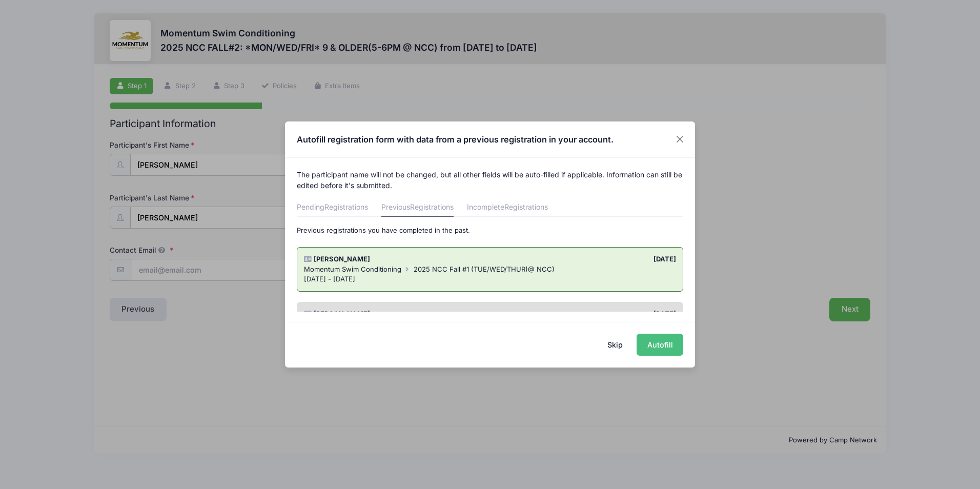
type input "Meilsschool20@gmail.com"
type input "Natalia Meils"
type input "6308772846"
type input "Meilsschool20@gmail.com"
type input "Travis Meils"
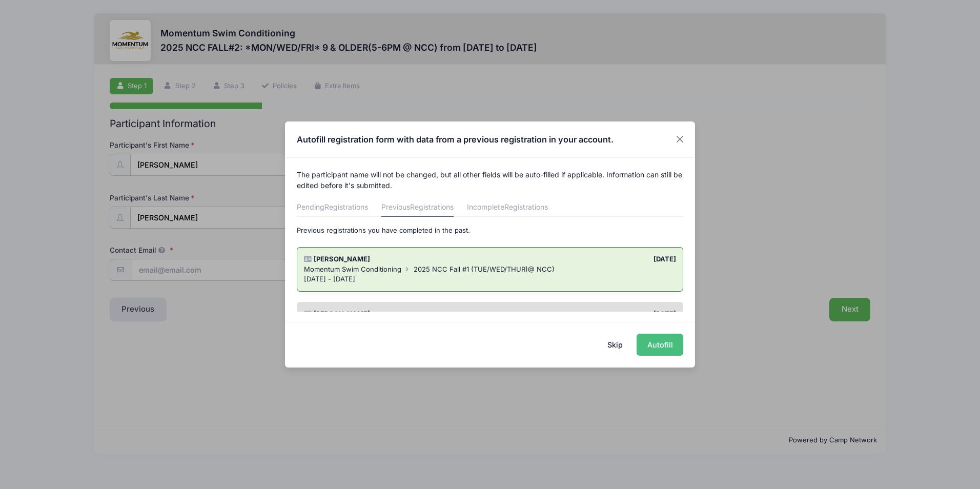
type input "8153838004"
type input "Travis@satinchair.com"
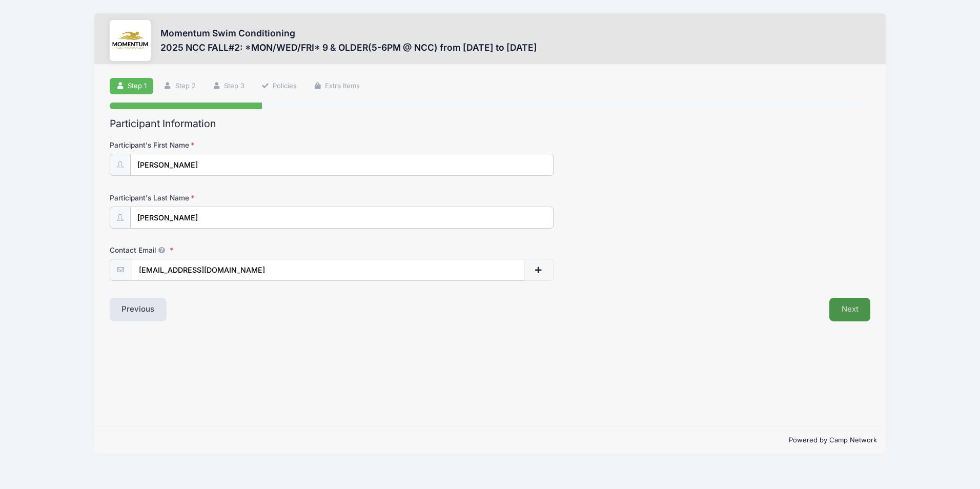
click at [857, 312] on button "Next" at bounding box center [851, 310] width 42 height 24
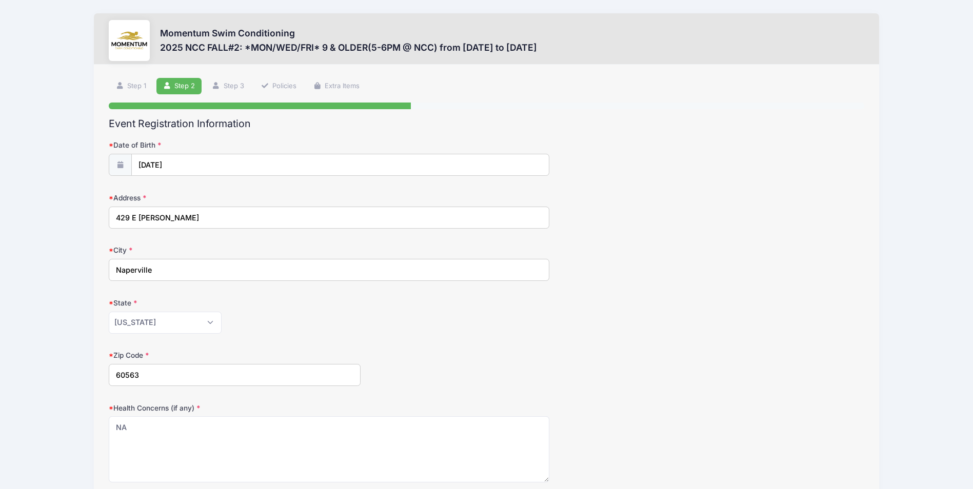
scroll to position [184, 0]
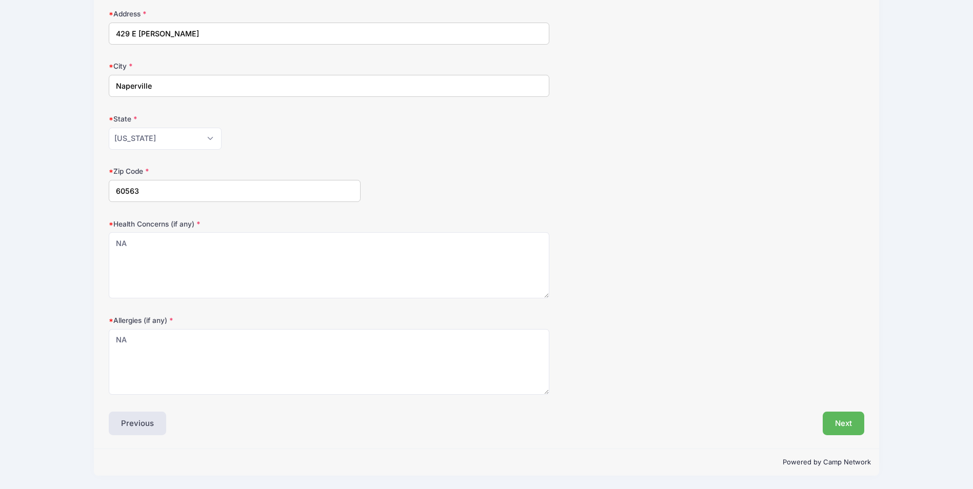
click at [819, 419] on div "Next" at bounding box center [677, 424] width 383 height 24
click at [829, 419] on button "Next" at bounding box center [843, 424] width 42 height 24
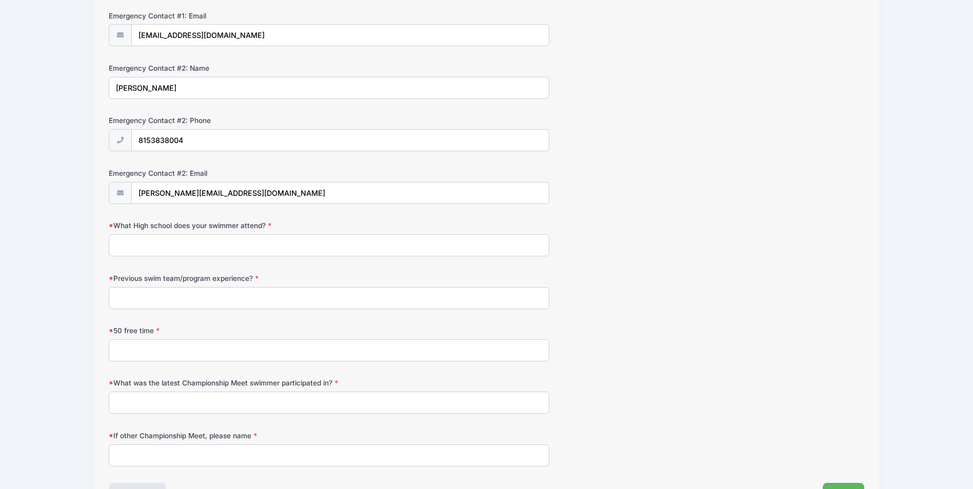
scroll to position [464, 0]
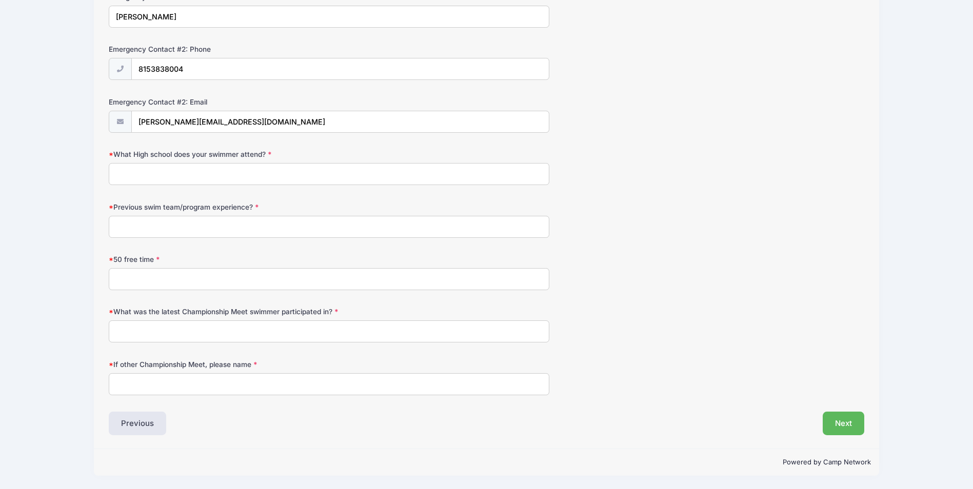
drag, startPoint x: 256, startPoint y: 175, endPoint x: 256, endPoint y: 182, distance: 6.2
click at [256, 175] on input "What High school does your swimmer attend?" at bounding box center [329, 174] width 440 height 22
type input "Naperville Christian Academy"
type input "Mudrats Swim Team"
type input "NA"
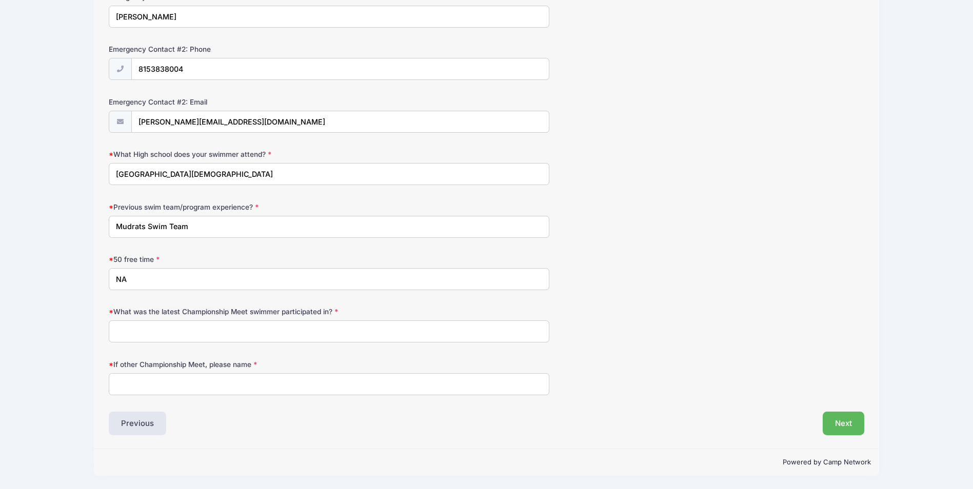
type input "NA"
click at [192, 386] on input "If other Championship Meet, please name" at bounding box center [329, 384] width 440 height 22
type input "NA"
click at [852, 430] on button "Next" at bounding box center [843, 424] width 42 height 24
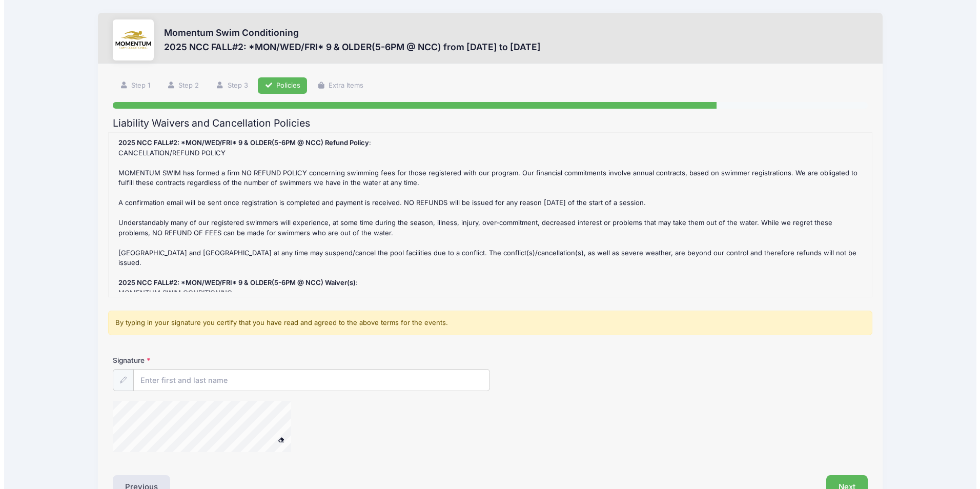
scroll to position [0, 0]
click at [315, 380] on input "Signature" at bounding box center [308, 381] width 356 height 22
type input "Natalia Meils"
click at [350, 426] on div at bounding box center [361, 428] width 504 height 54
click at [840, 484] on button "Next" at bounding box center [843, 488] width 42 height 24
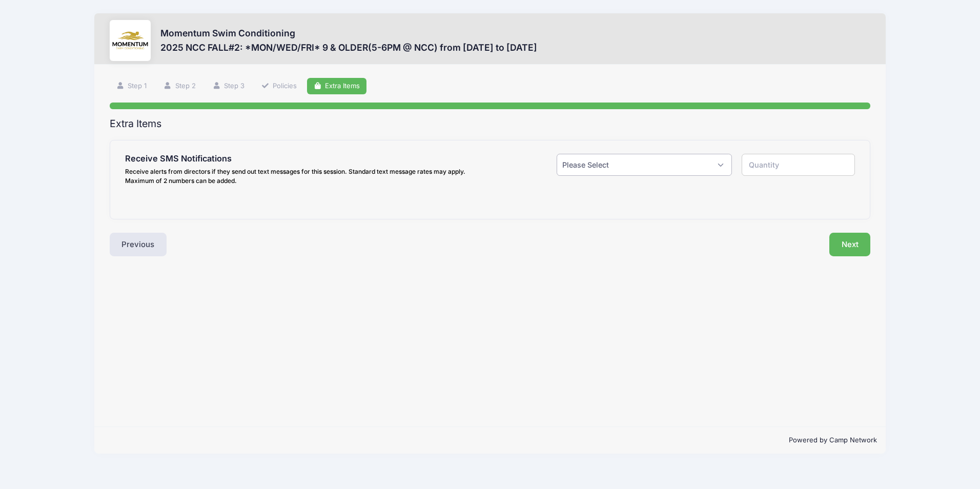
click at [642, 170] on select "Please Select Yes ($0.00) No" at bounding box center [644, 165] width 175 height 22
select select "1"
click at [557, 154] on select "Please Select Yes ($0.00) No" at bounding box center [644, 165] width 175 height 22
type input "1"
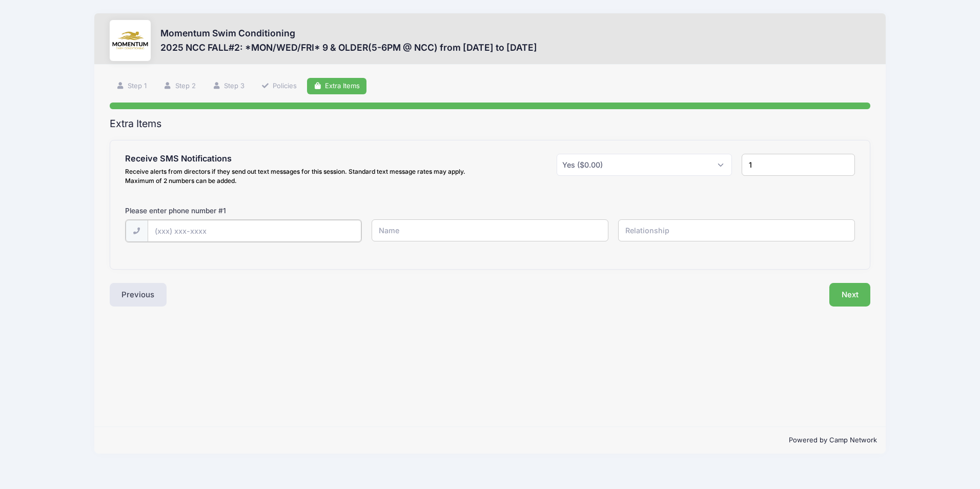
click at [230, 223] on input "text" at bounding box center [255, 231] width 214 height 22
type input "(630) 877-2846"
click at [417, 232] on input "text" at bounding box center [490, 230] width 237 height 22
type input "Natalia Meils"
click at [680, 232] on input "text" at bounding box center [736, 230] width 237 height 22
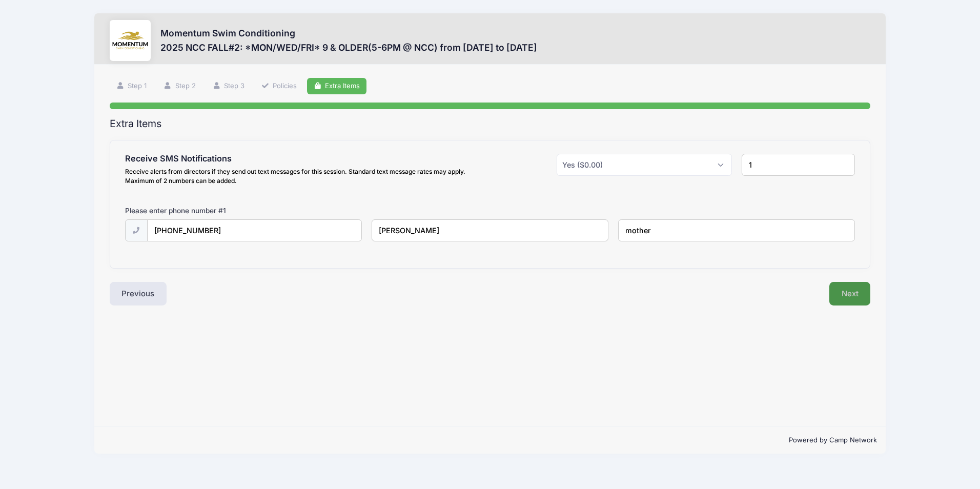
type input "mother"
click at [848, 291] on button "Next" at bounding box center [851, 294] width 42 height 24
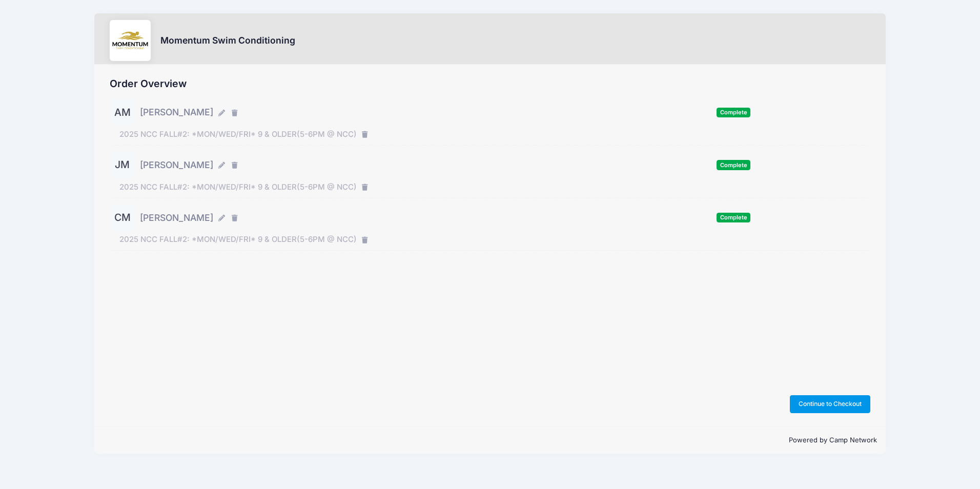
click at [802, 406] on button "Continue to Checkout" at bounding box center [830, 403] width 81 height 17
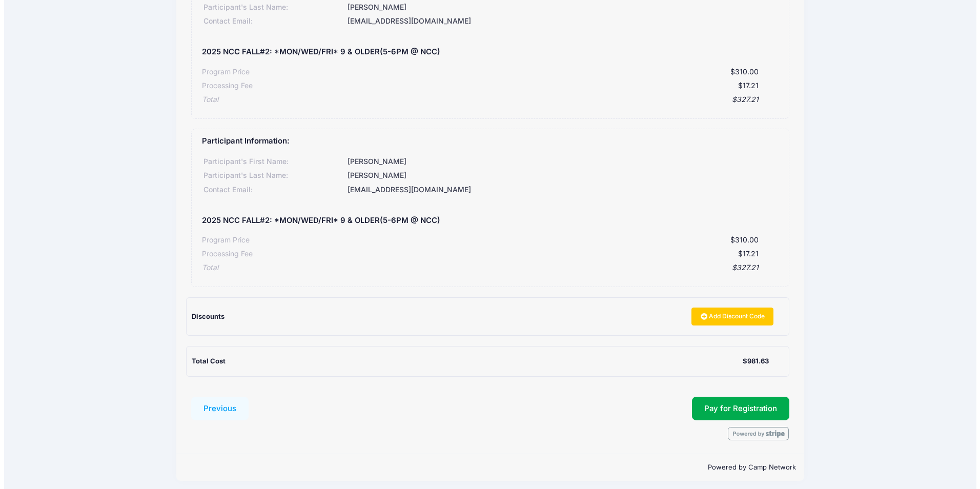
scroll to position [312, 0]
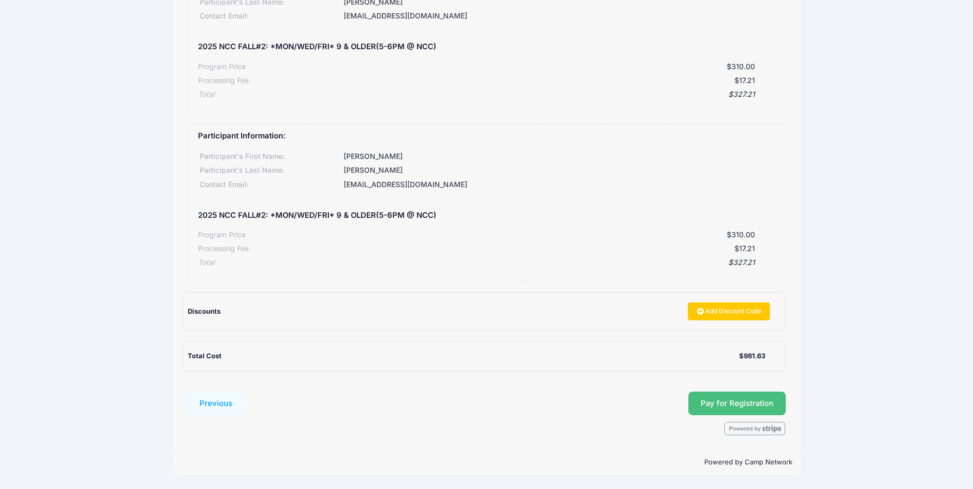
click at [760, 400] on button "Pay for Registration" at bounding box center [736, 404] width 97 height 24
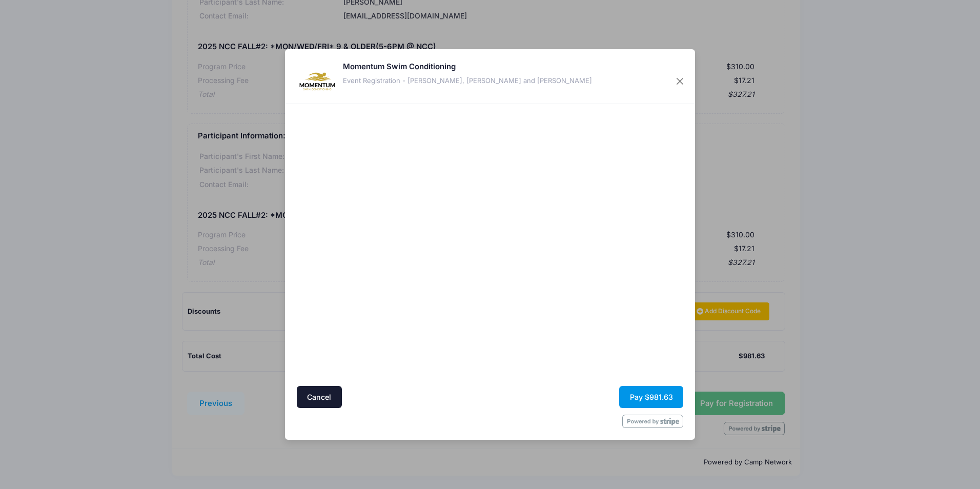
click at [651, 401] on button "Pay $981.63" at bounding box center [651, 397] width 64 height 22
